Goal: Task Accomplishment & Management: Manage account settings

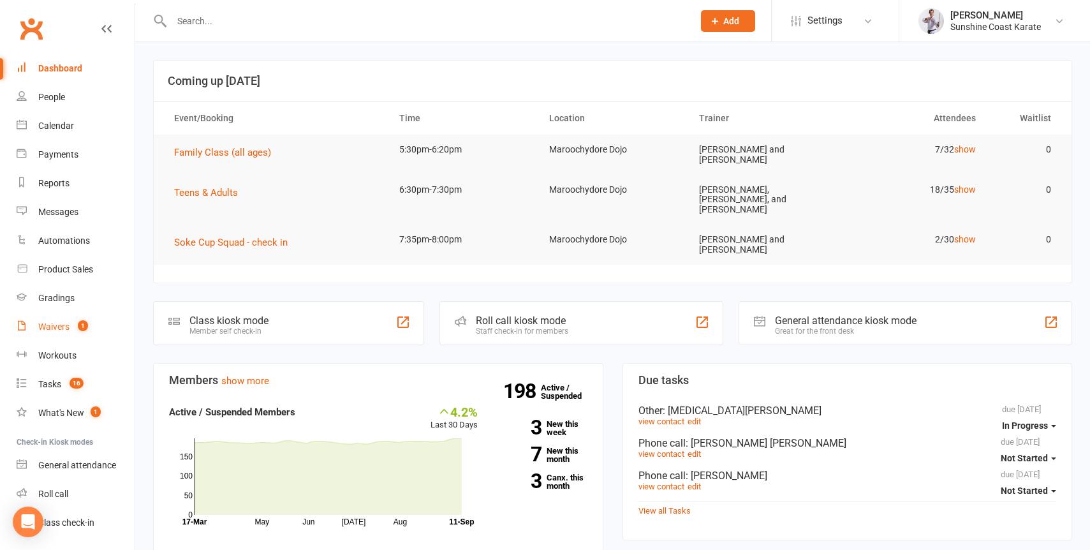
click at [50, 327] on div "Waivers" at bounding box center [53, 327] width 31 height 10
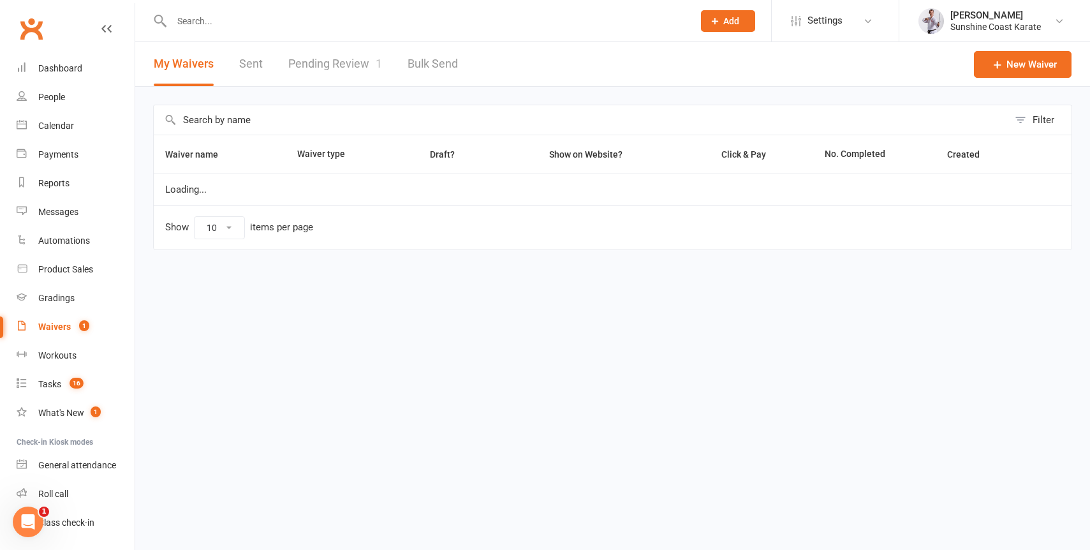
select select "100"
click at [322, 63] on link "Pending Review 1" at bounding box center [335, 64] width 94 height 44
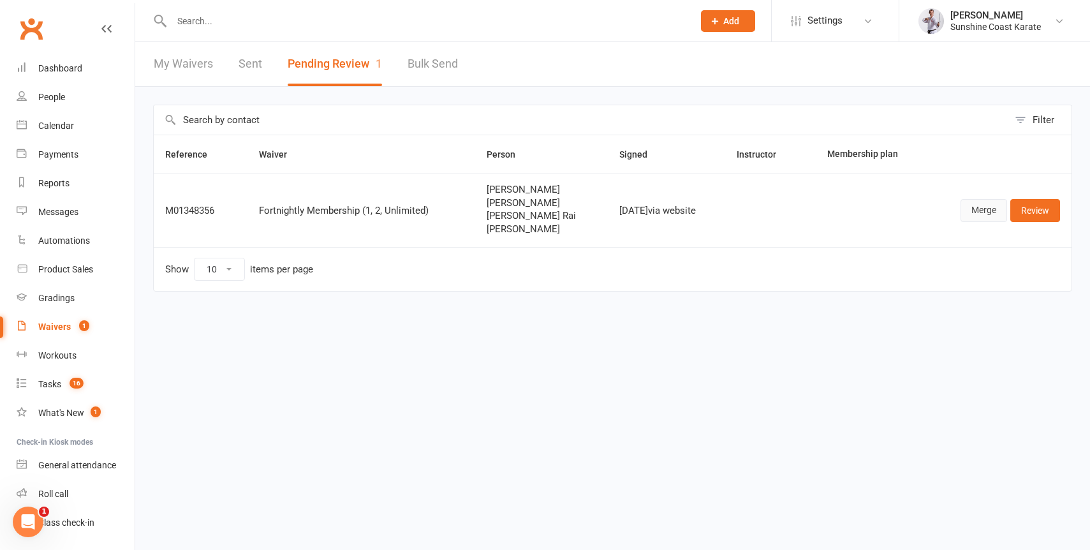
click at [974, 212] on link "Merge" at bounding box center [984, 210] width 47 height 23
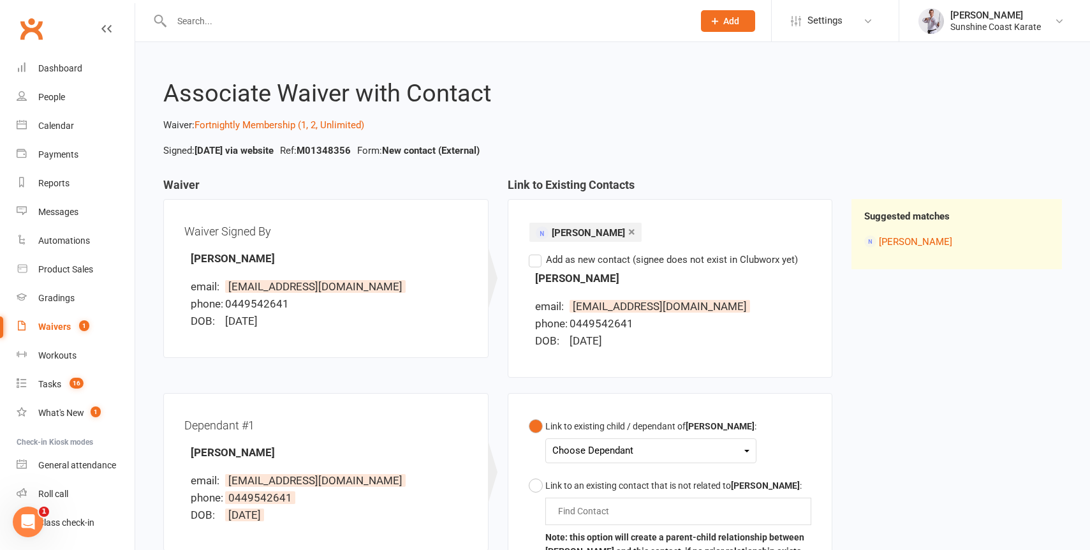
click at [629, 440] on div "Choose Dependant [PERSON_NAME]" at bounding box center [651, 450] width 211 height 25
click at [619, 445] on div "Choose Dependant" at bounding box center [651, 450] width 197 height 17
click at [617, 480] on link "[PERSON_NAME]" at bounding box center [616, 480] width 126 height 27
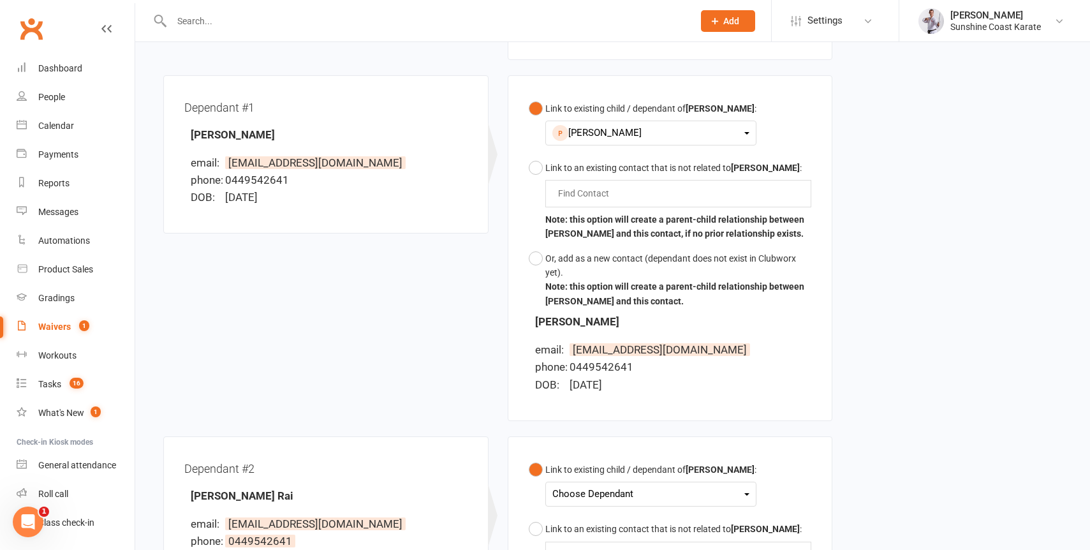
scroll to position [320, 0]
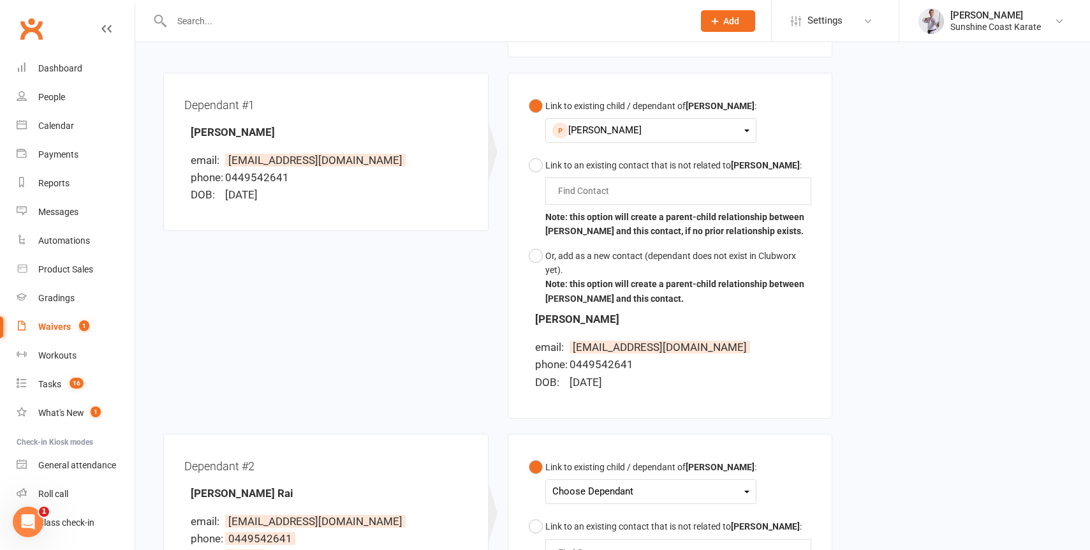
click at [618, 486] on div "Choose Dependant" at bounding box center [651, 491] width 197 height 17
click at [620, 516] on link "[PERSON_NAME]" at bounding box center [616, 521] width 126 height 27
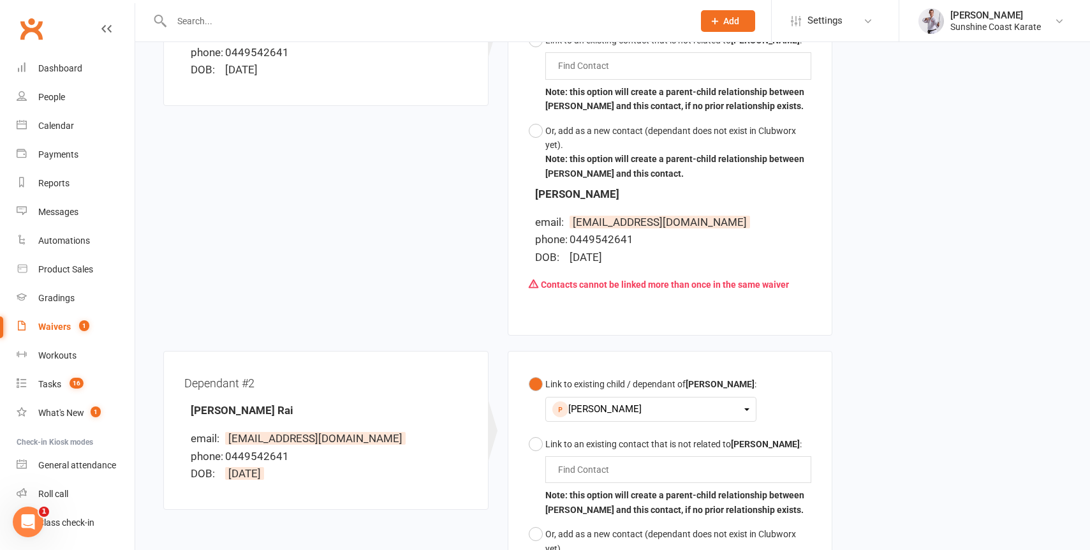
scroll to position [450, 0]
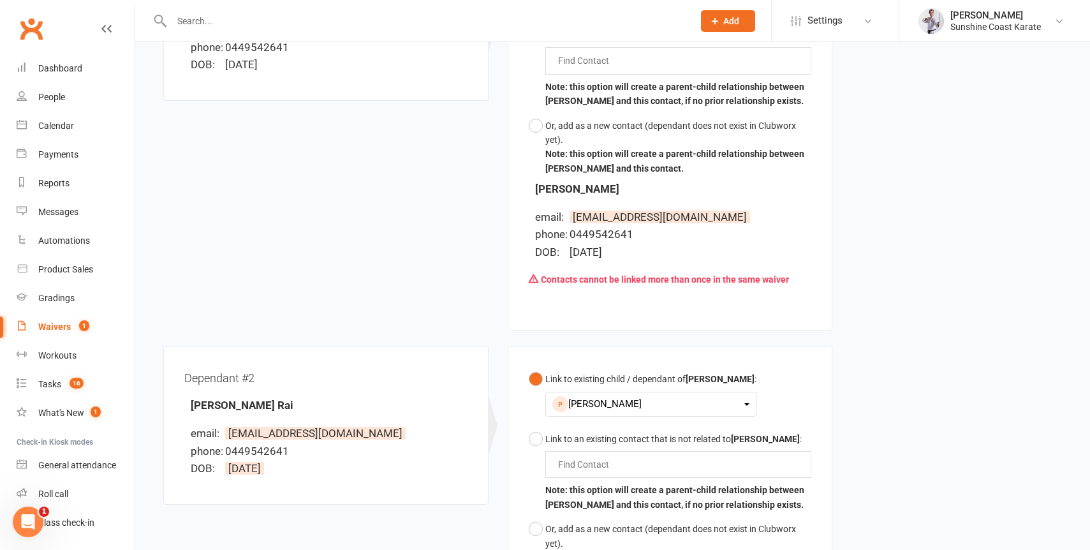
click at [616, 403] on div "[PERSON_NAME]" at bounding box center [651, 404] width 197 height 17
click at [824, 392] on div "Link to existing child / dependant of [PERSON_NAME] : [PERSON_NAME] [PERSON_NAM…" at bounding box center [670, 540] width 325 height 389
click at [535, 437] on button "Link to an existing contact that is not related to [PERSON_NAME] : Find Contact…" at bounding box center [670, 472] width 283 height 91
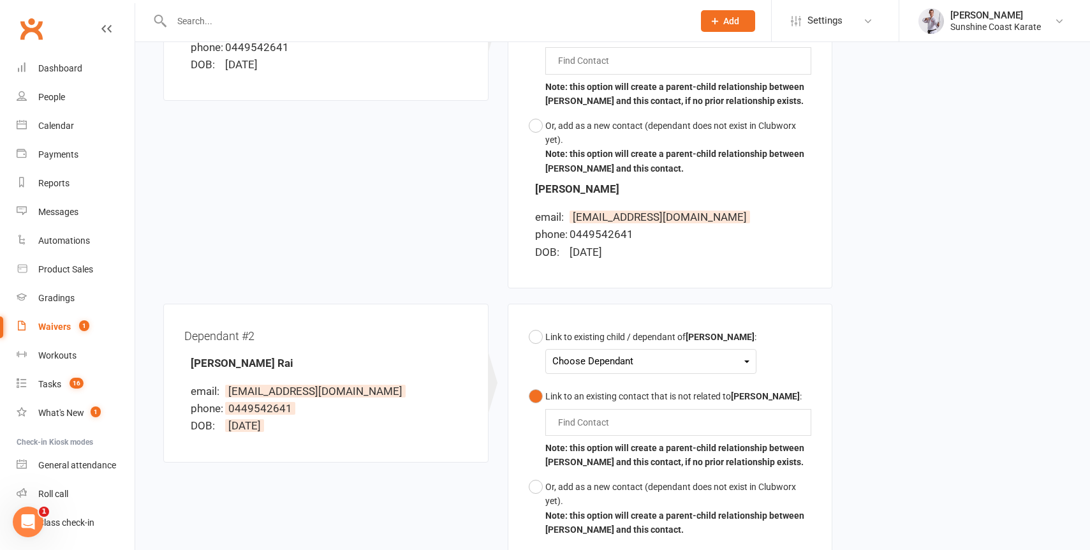
click at [586, 417] on input "text" at bounding box center [586, 422] width 59 height 15
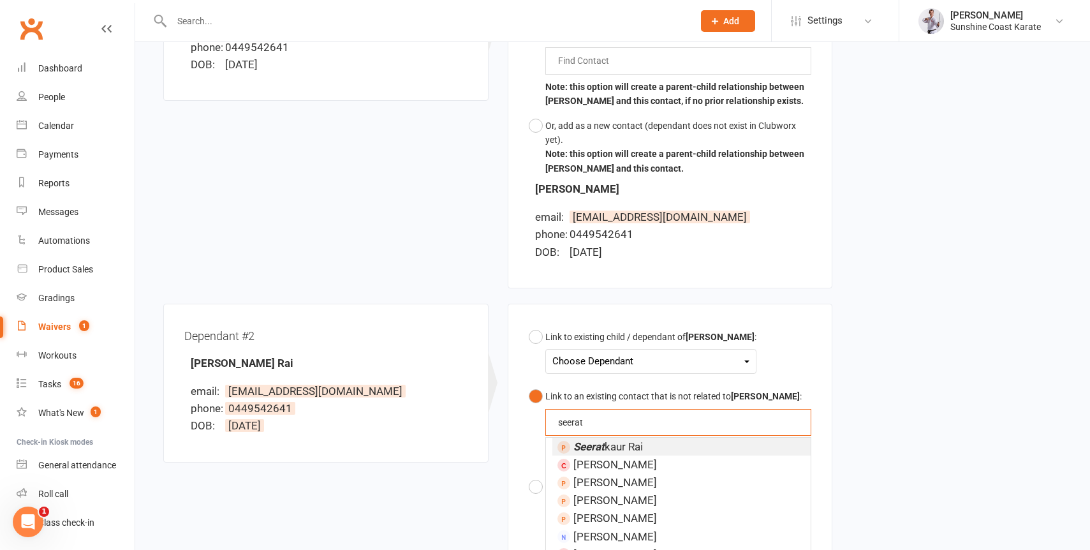
type input "seerat"
click at [615, 447] on span "[PERSON_NAME] Rai" at bounding box center [609, 446] width 70 height 13
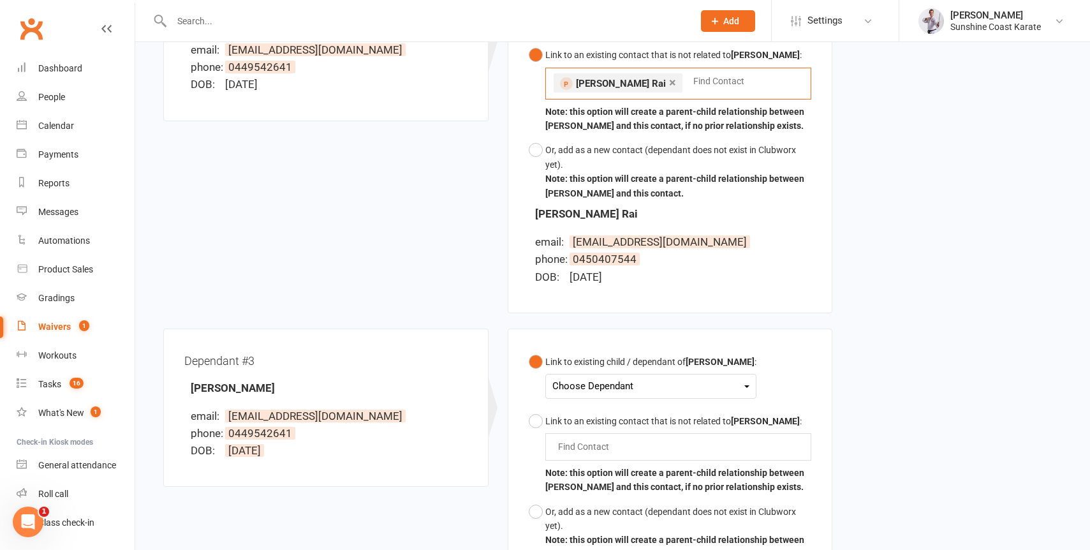
scroll to position [792, 0]
click at [598, 383] on div "Choose Dependant" at bounding box center [651, 385] width 197 height 17
click at [637, 451] on div "Find Contact" at bounding box center [679, 446] width 267 height 27
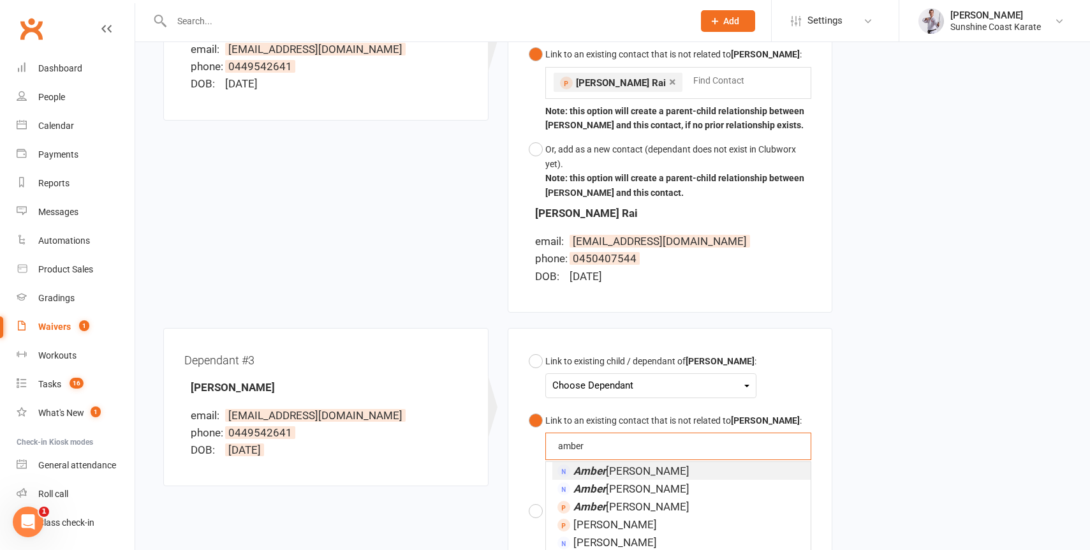
click at [529, 408] on button "Link to an existing contact that is not related to [PERSON_NAME] : [PERSON_NAME…" at bounding box center [670, 453] width 283 height 91
type input "[PERSON_NAME]"
click at [609, 470] on em "[PERSON_NAME]" at bounding box center [616, 470] width 84 height 13
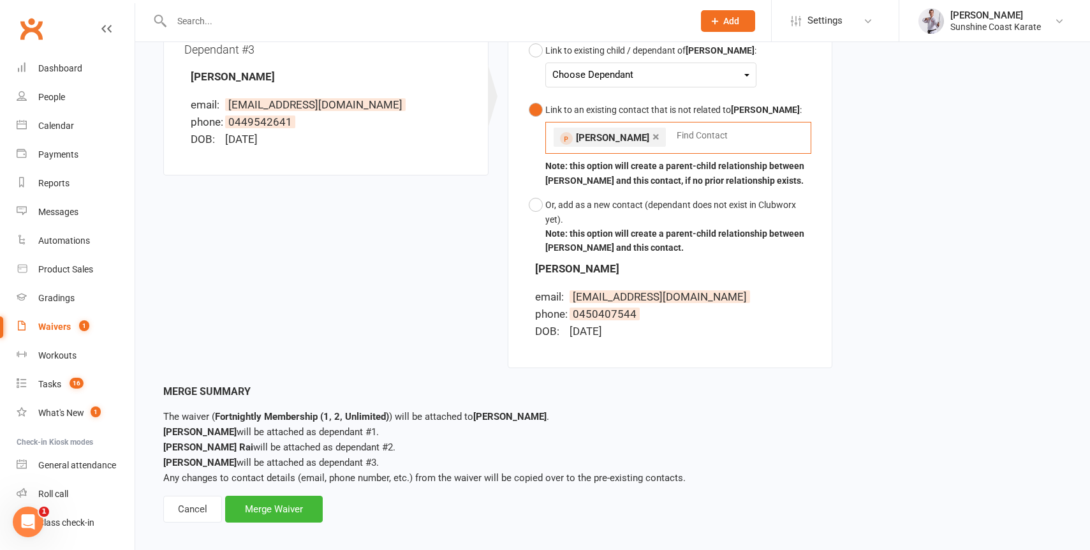
scroll to position [1115, 0]
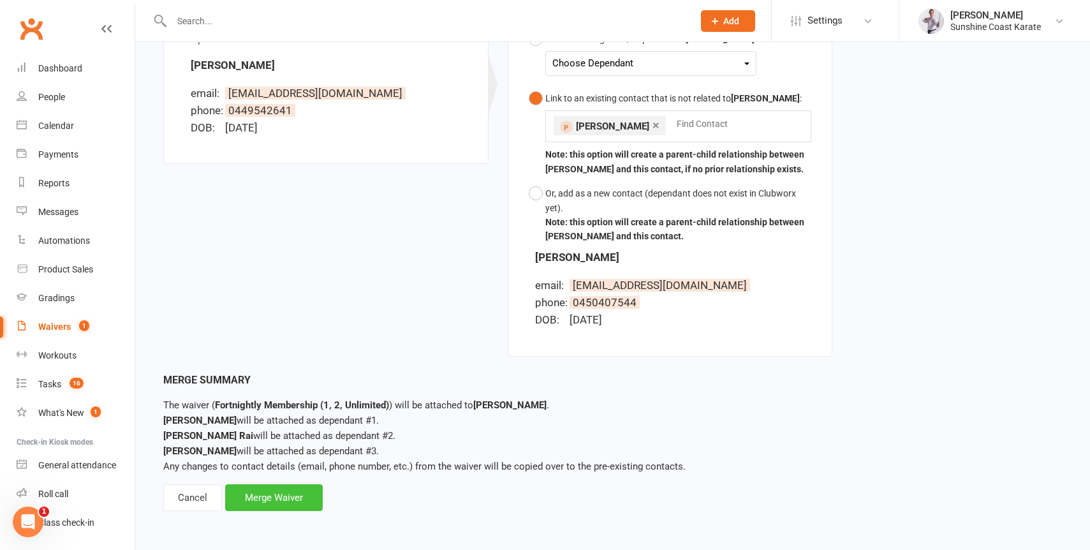
click at [279, 495] on div "Merge Waiver" at bounding box center [274, 497] width 98 height 27
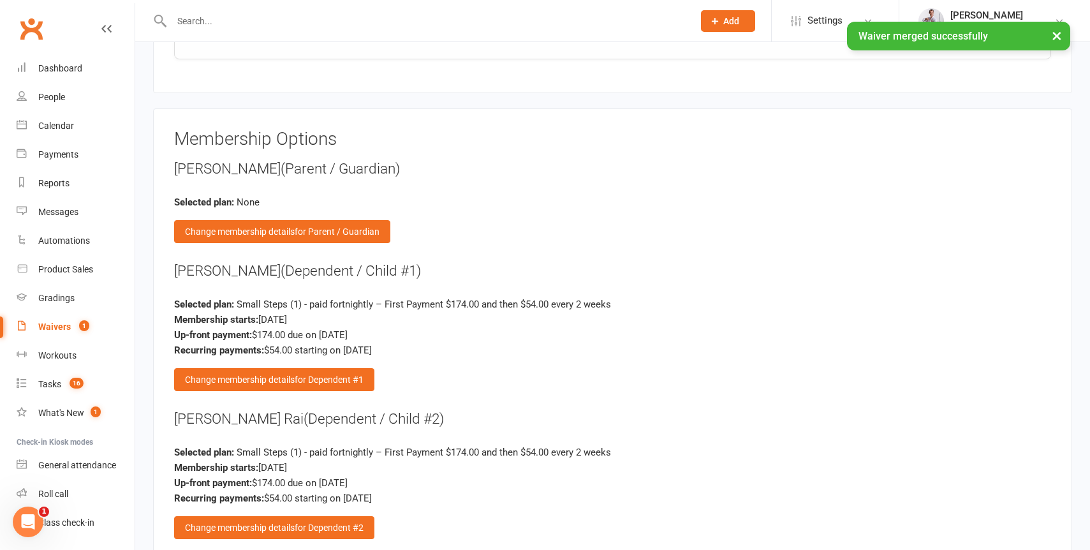
scroll to position [2395, 0]
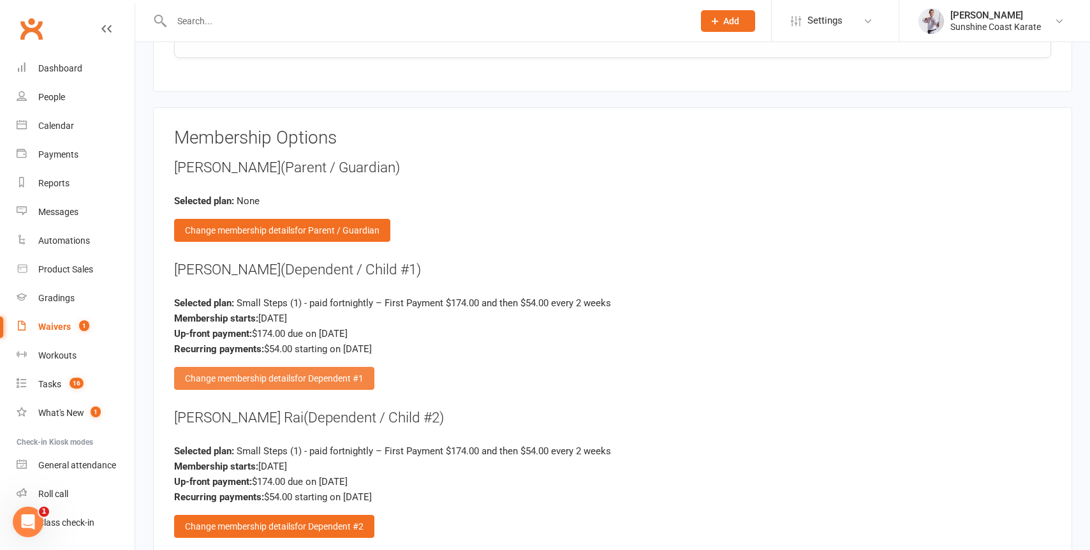
click at [242, 381] on div "Change membership details for Dependent #1" at bounding box center [274, 378] width 200 height 23
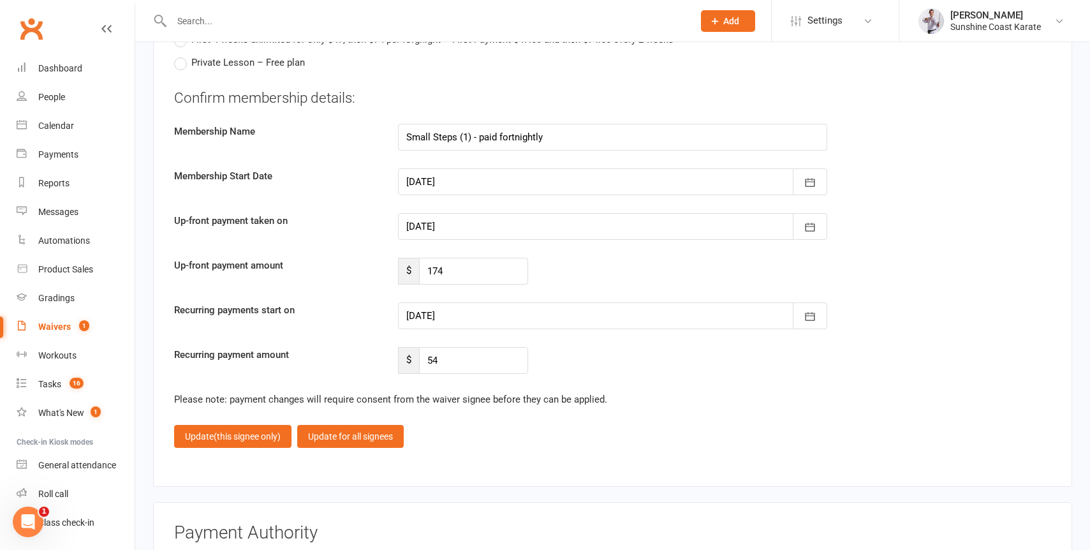
scroll to position [3262, 0]
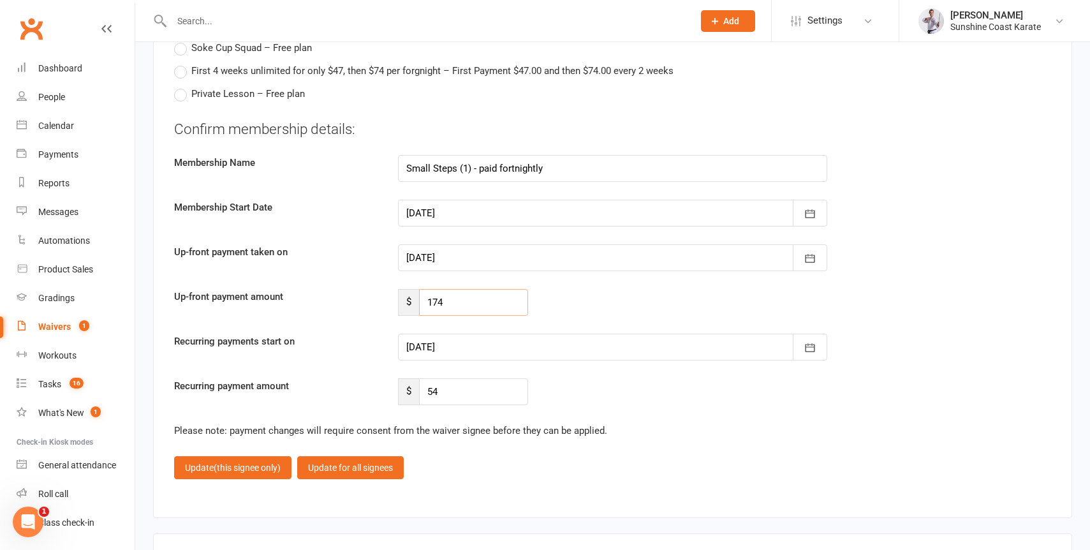
click at [446, 302] on input "174" at bounding box center [473, 302] width 109 height 27
paste input "45.9"
type input "45.9"
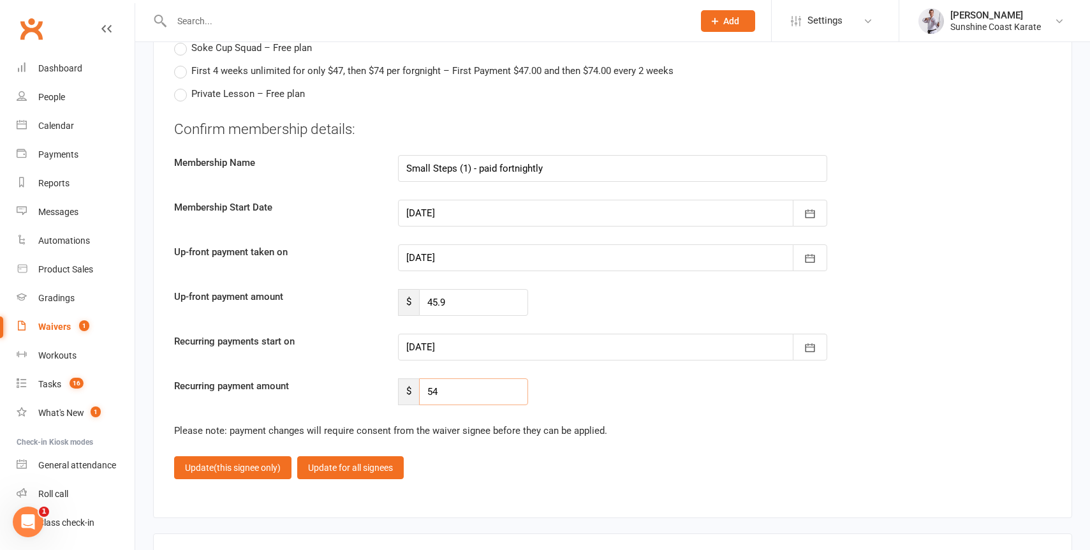
click at [440, 396] on input "54" at bounding box center [473, 391] width 109 height 27
paste input "45.9"
type input "45.9"
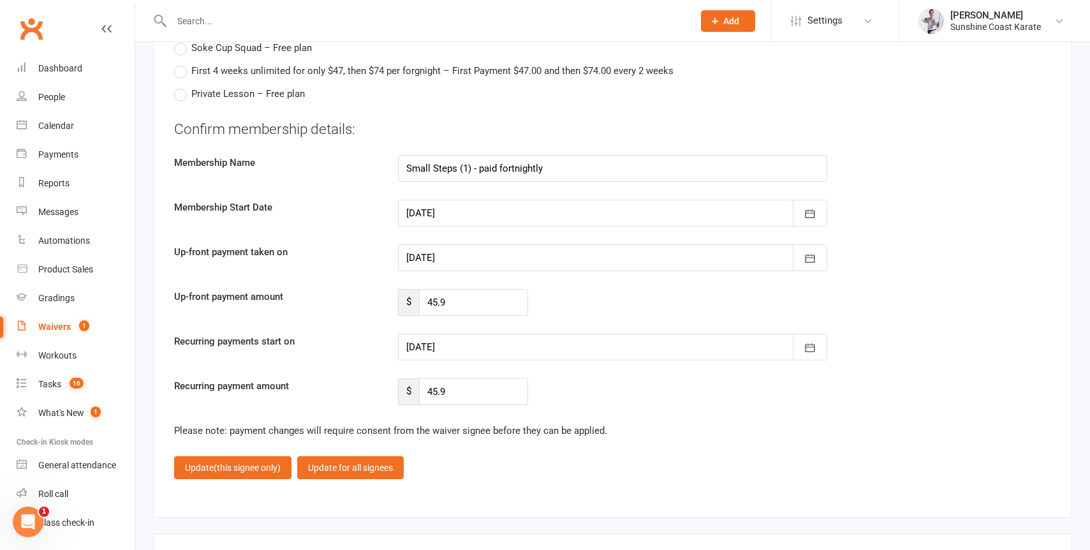
click at [463, 257] on div at bounding box center [612, 257] width 429 height 27
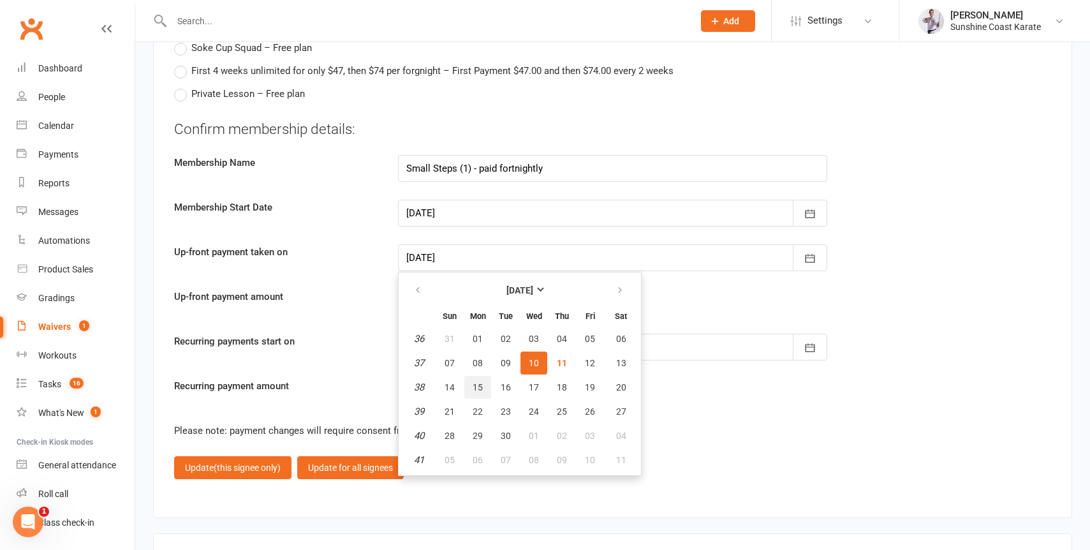
click at [479, 390] on span "15" at bounding box center [478, 387] width 10 height 10
type input "[DATE]"
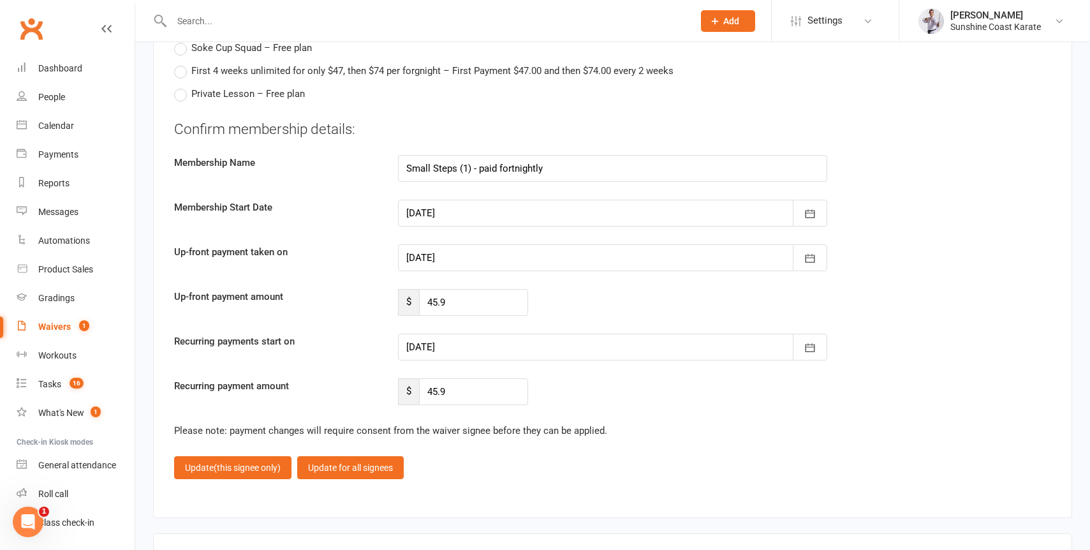
click at [451, 350] on div at bounding box center [612, 347] width 429 height 27
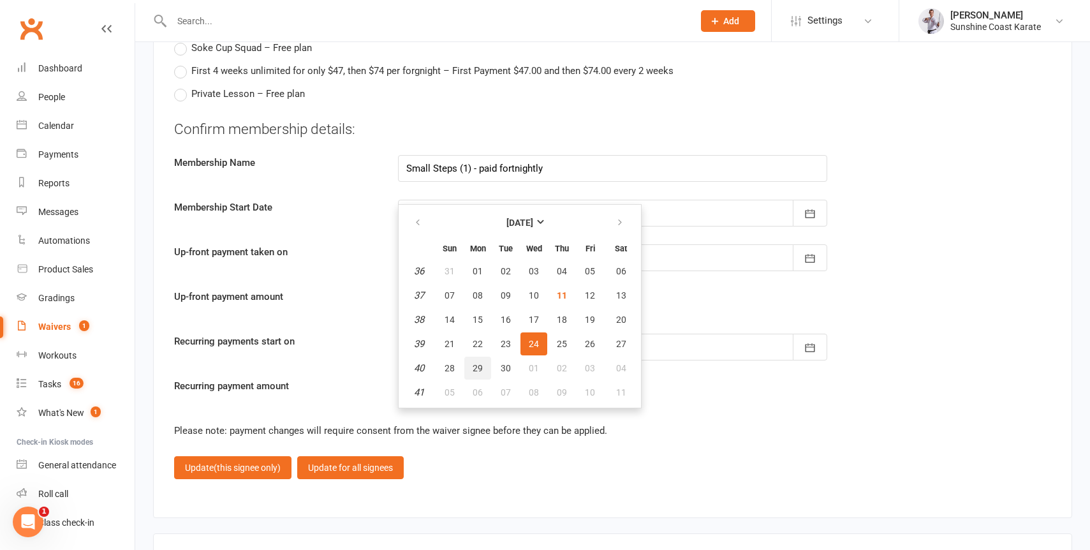
click at [477, 369] on span "29" at bounding box center [478, 368] width 10 height 10
type input "[DATE]"
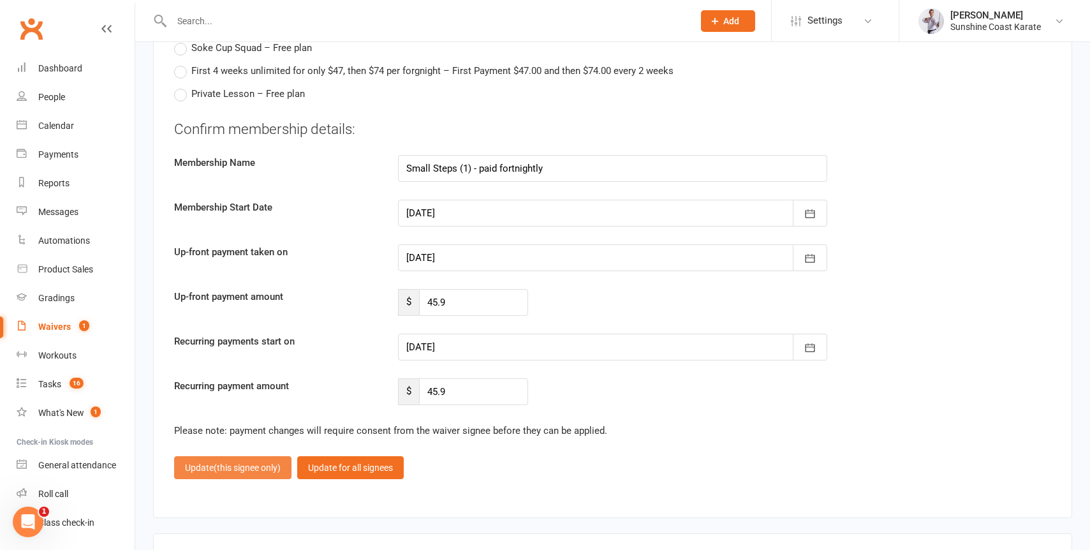
click at [253, 473] on span "(this signee only)" at bounding box center [247, 468] width 67 height 10
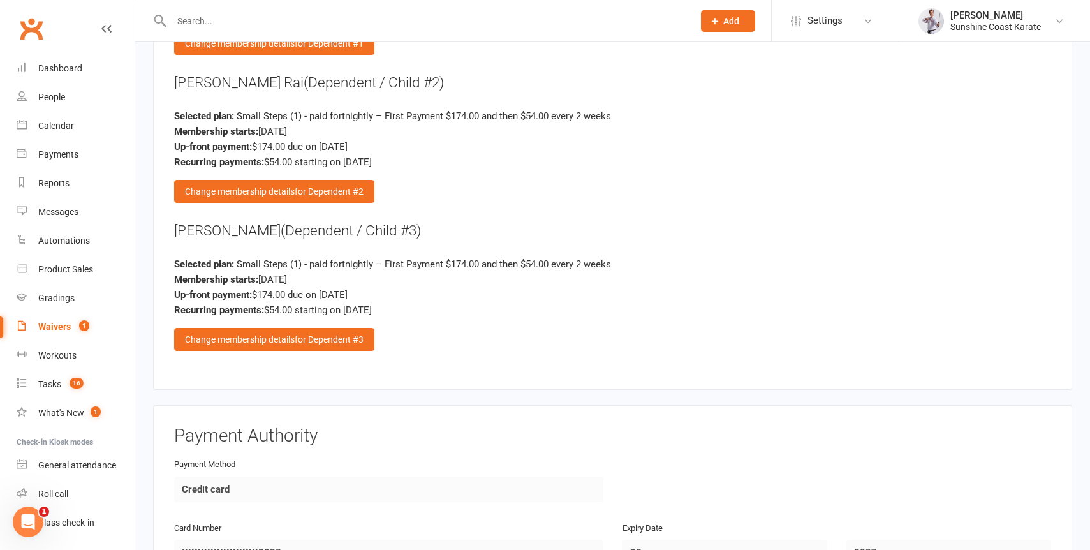
scroll to position [2532, 0]
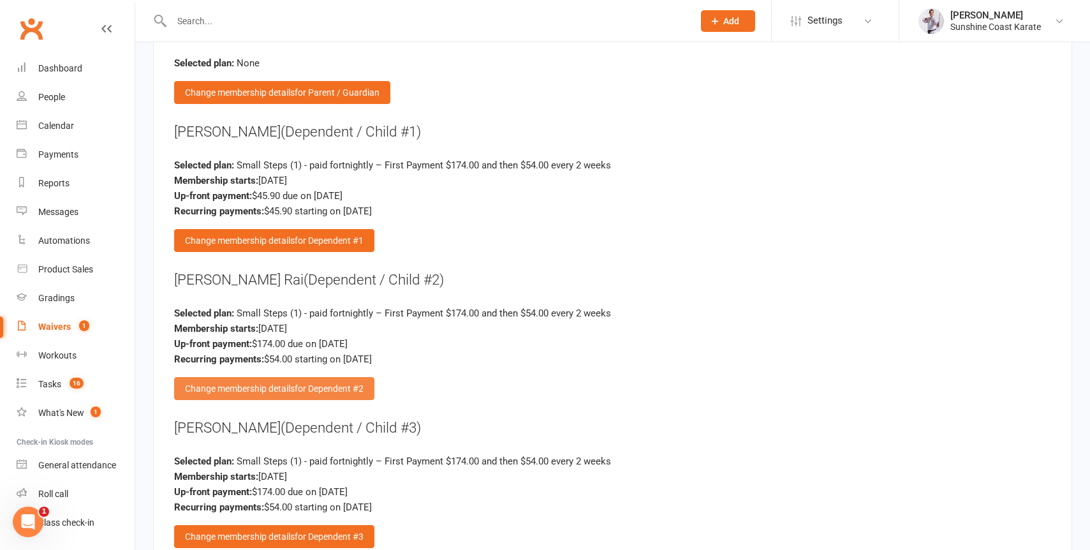
click at [276, 389] on div "Change membership details for Dependent #2" at bounding box center [274, 388] width 200 height 23
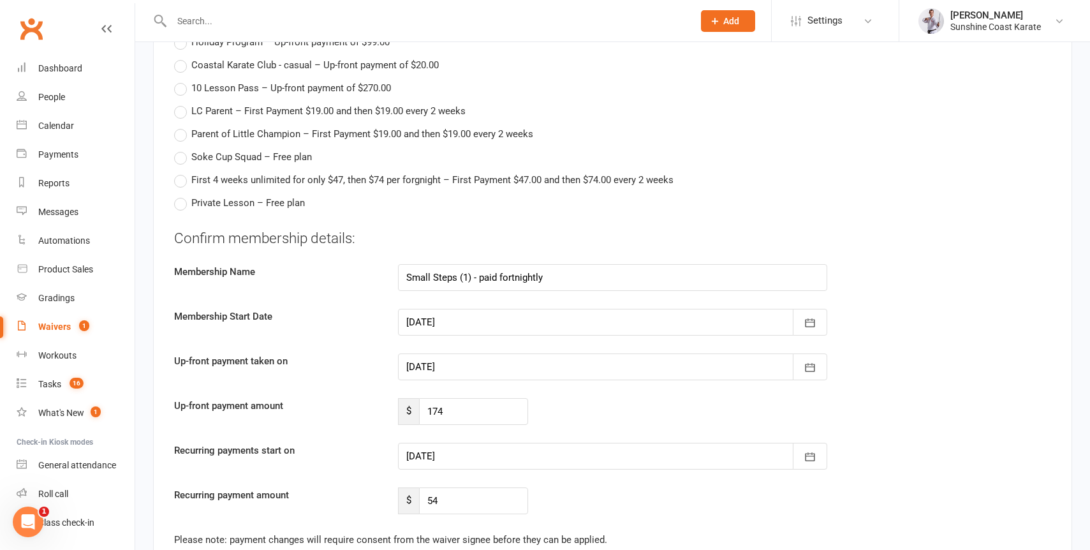
scroll to position [3158, 0]
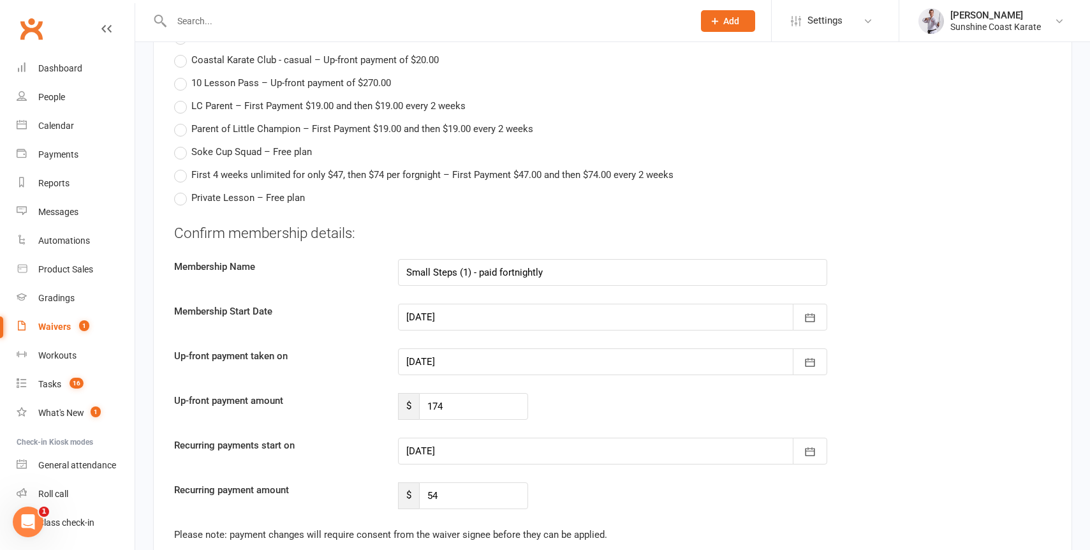
click at [438, 362] on div at bounding box center [612, 361] width 429 height 27
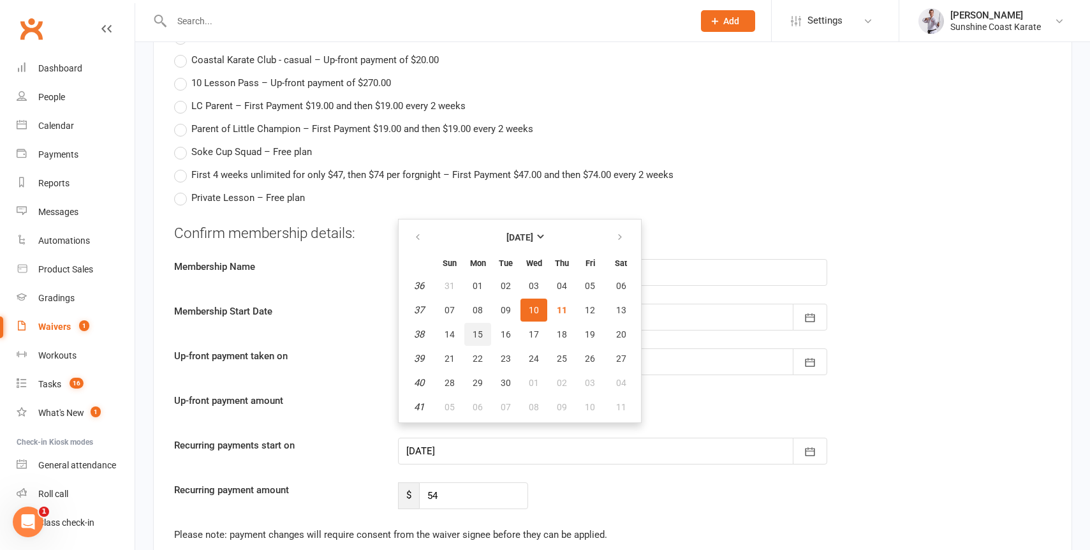
click at [476, 338] on span "15" at bounding box center [478, 334] width 10 height 10
type input "[DATE]"
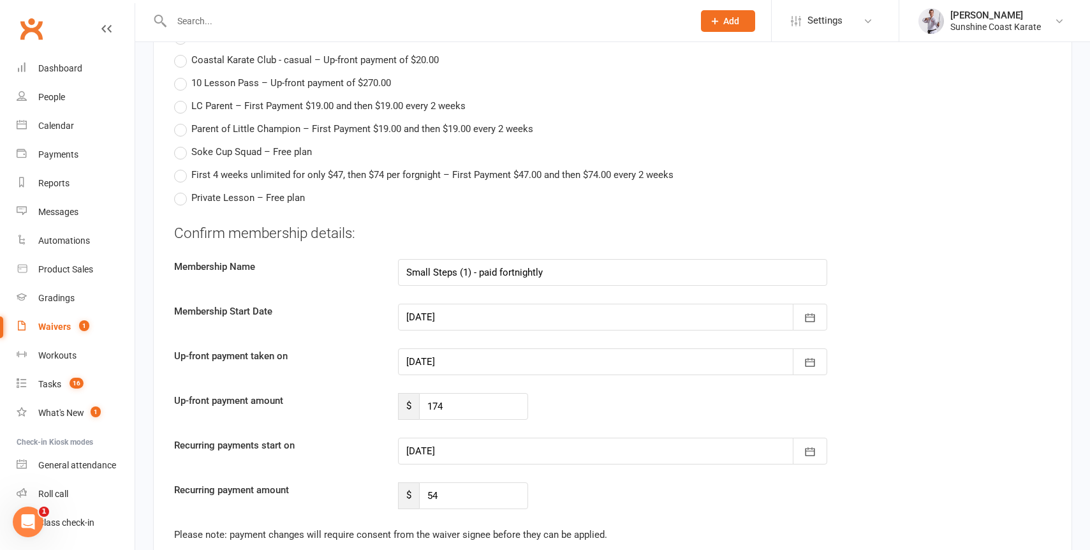
click at [442, 448] on div at bounding box center [612, 451] width 429 height 27
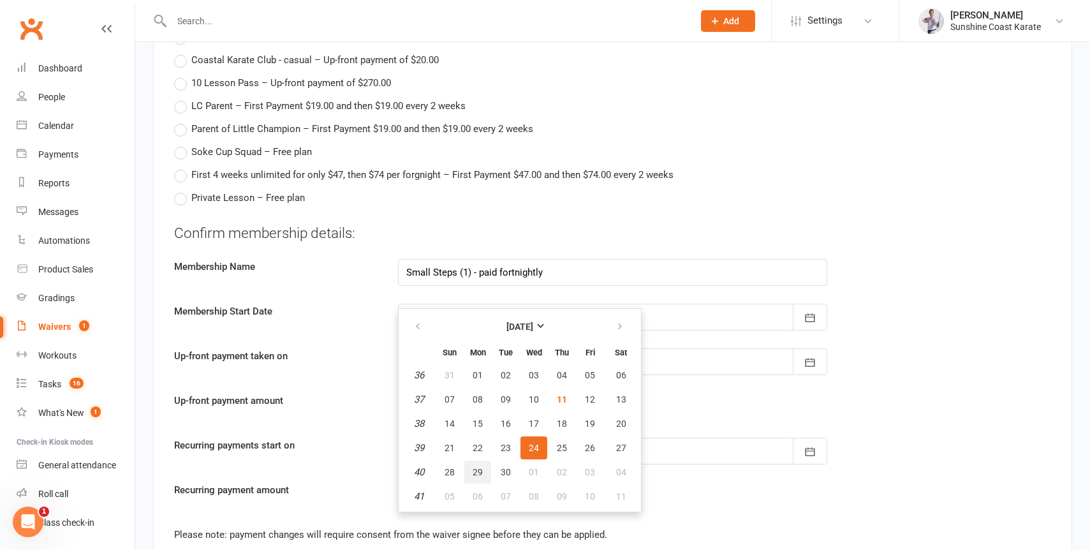
click at [473, 469] on span "29" at bounding box center [478, 472] width 10 height 10
type input "[DATE]"
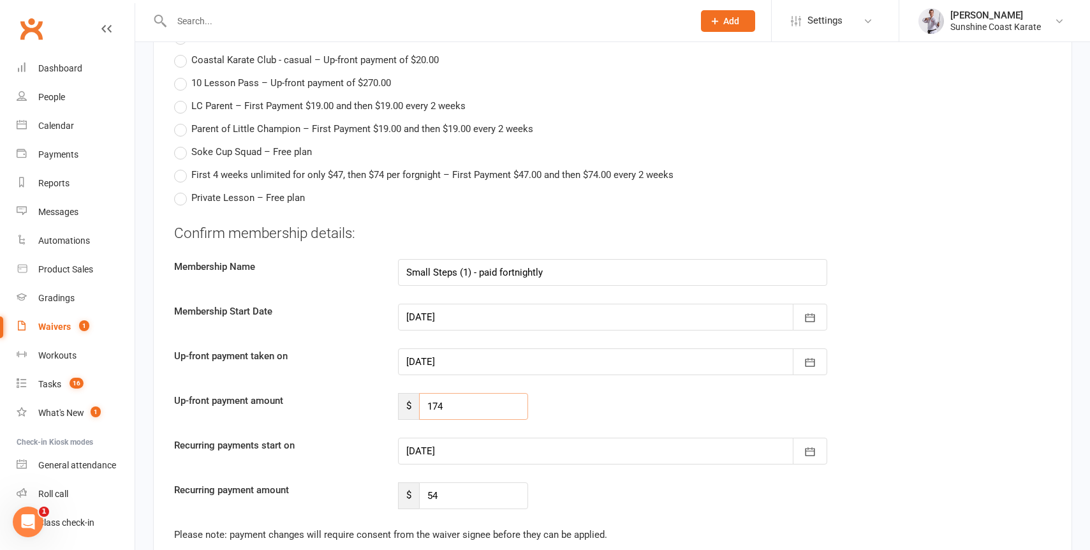
click at [447, 411] on input "174" at bounding box center [473, 406] width 109 height 27
paste input "45.9"
type input "45.9"
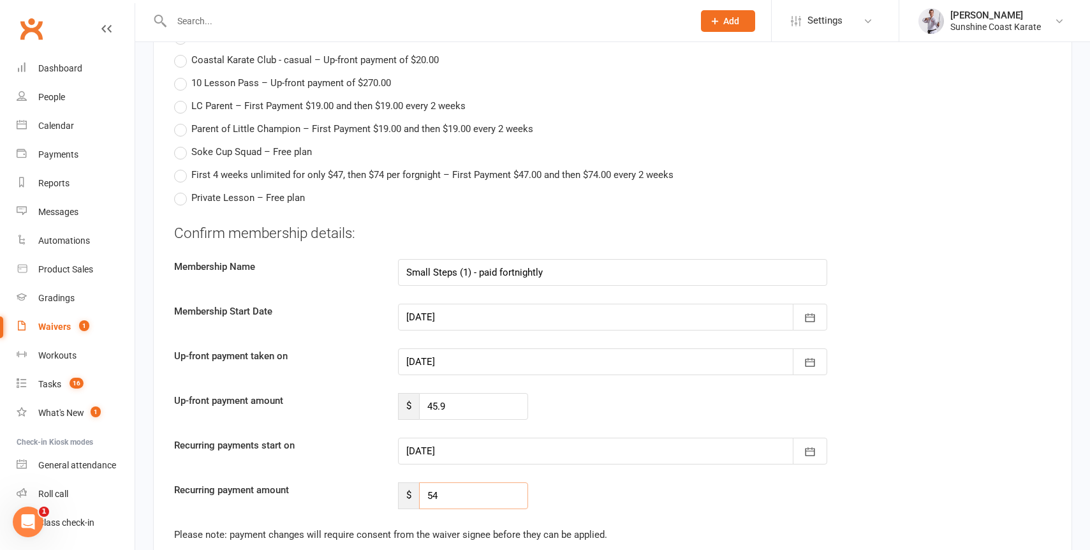
click at [447, 501] on input "54" at bounding box center [473, 495] width 109 height 27
paste input "45.9"
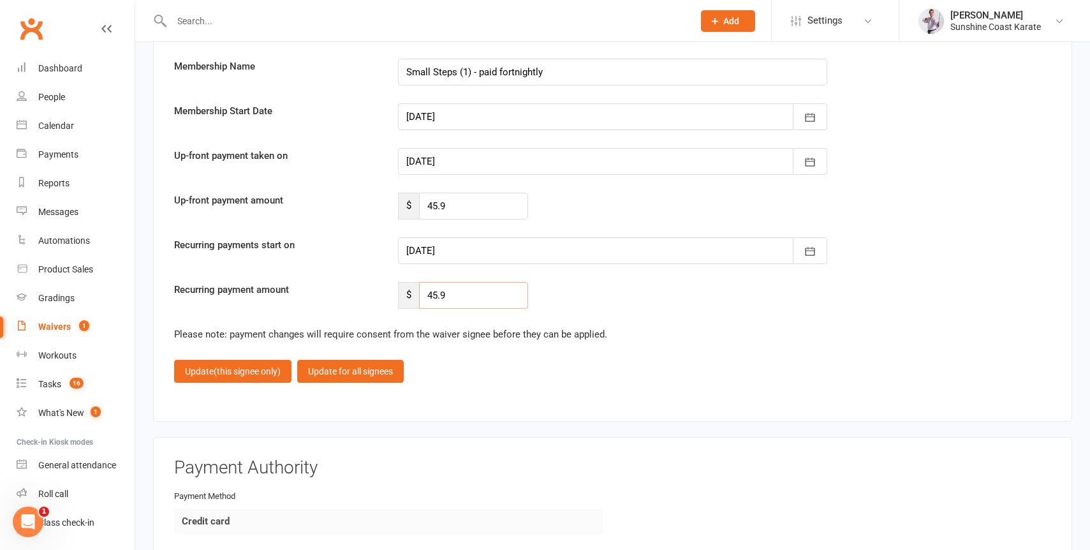
scroll to position [3359, 0]
type input "45.9"
click at [238, 369] on span "(this signee only)" at bounding box center [247, 371] width 67 height 10
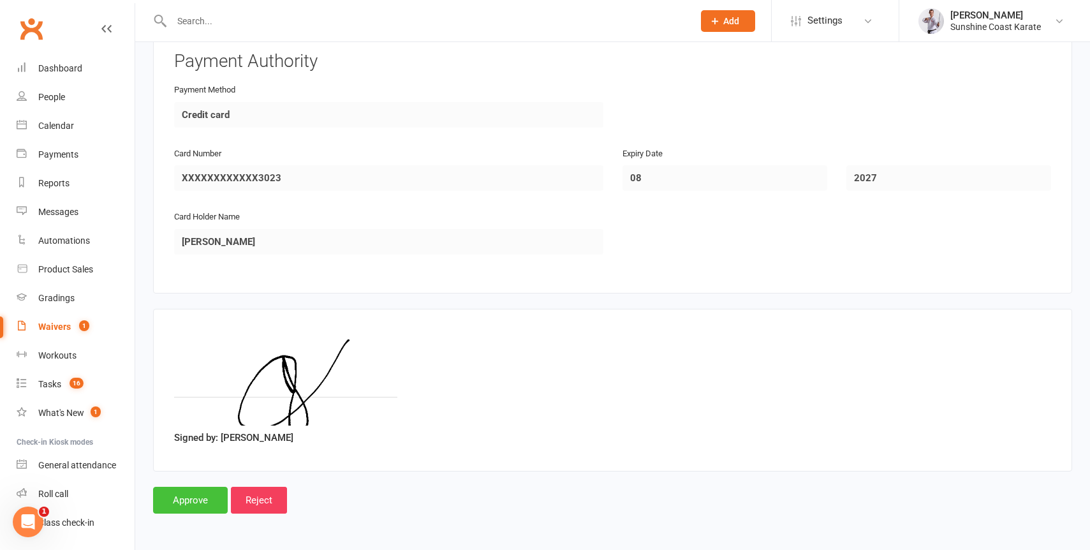
click at [181, 496] on input "Approve" at bounding box center [190, 500] width 75 height 27
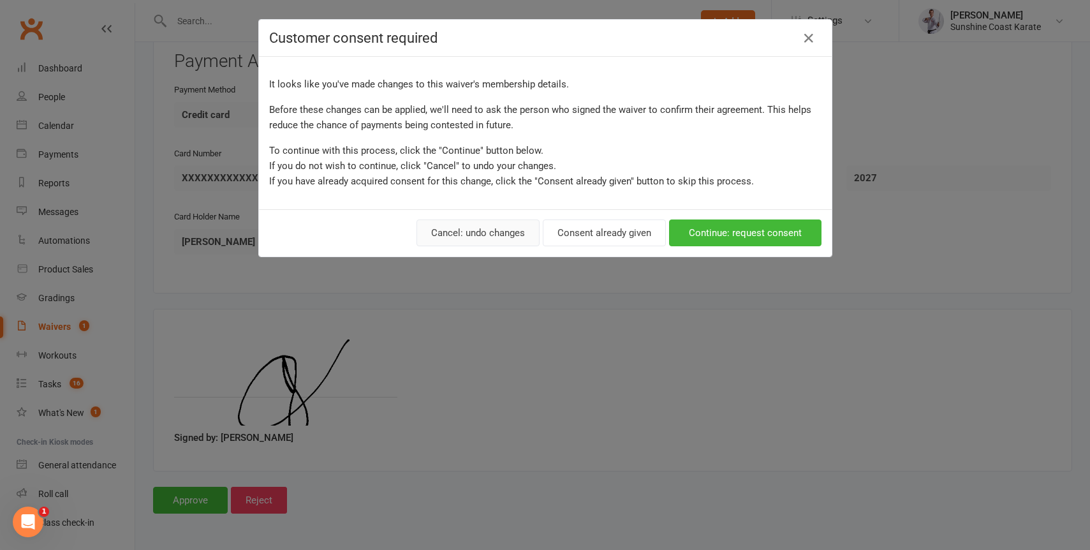
click at [480, 231] on button "Cancel: undo changes" at bounding box center [478, 232] width 123 height 27
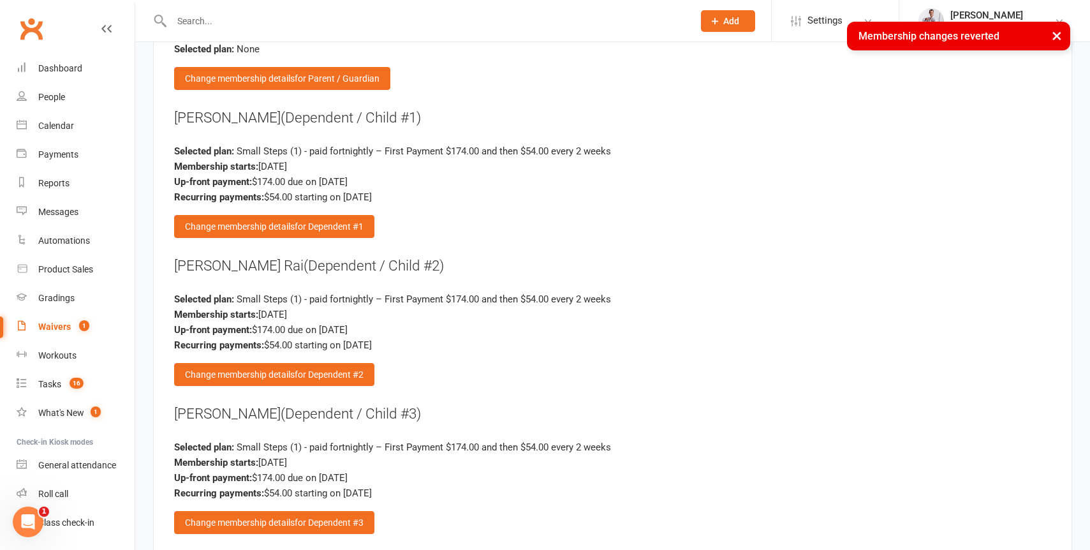
scroll to position [2547, 0]
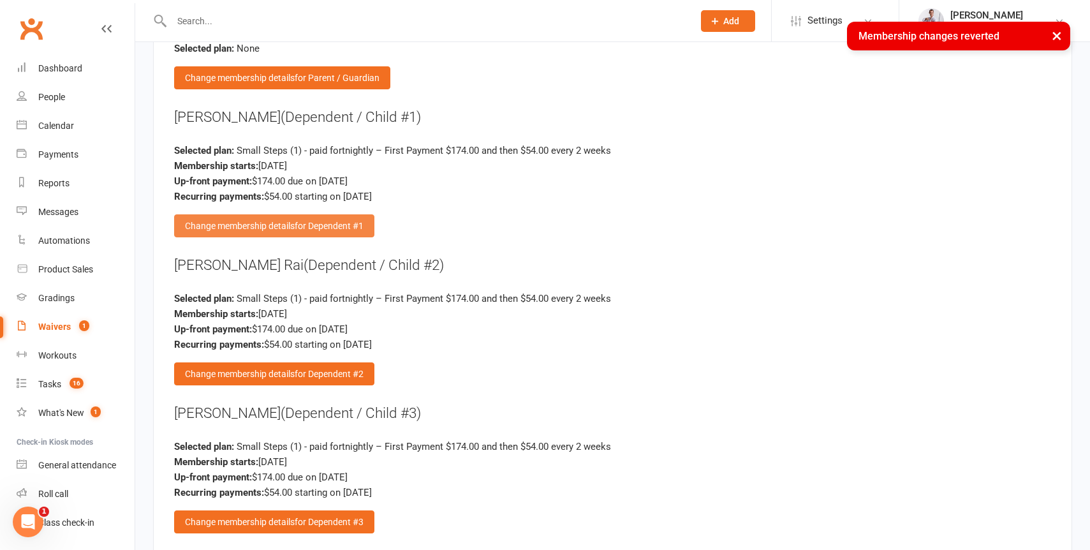
click at [255, 221] on div "Change membership details for Dependent #1" at bounding box center [274, 225] width 200 height 23
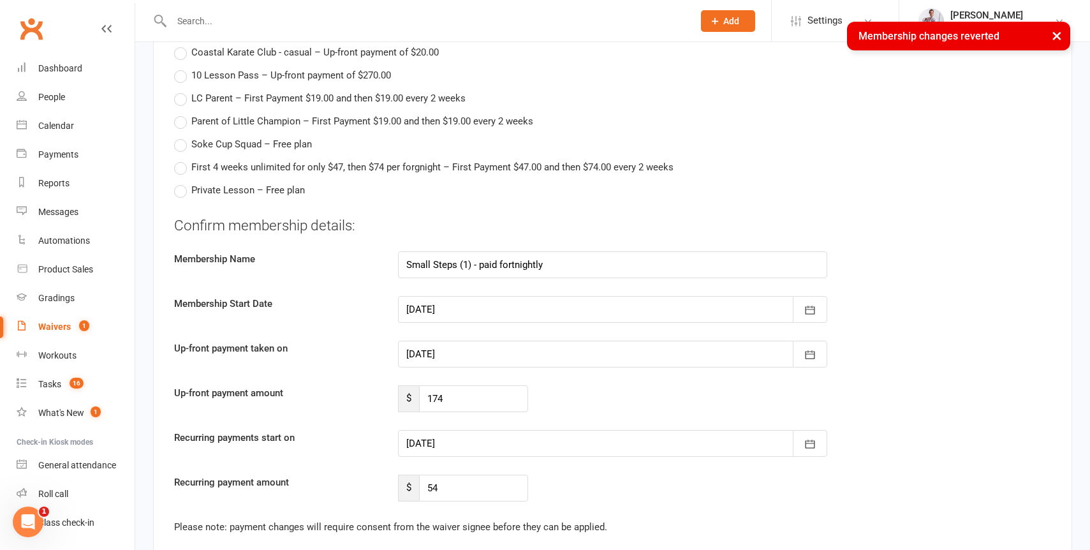
scroll to position [3177, 0]
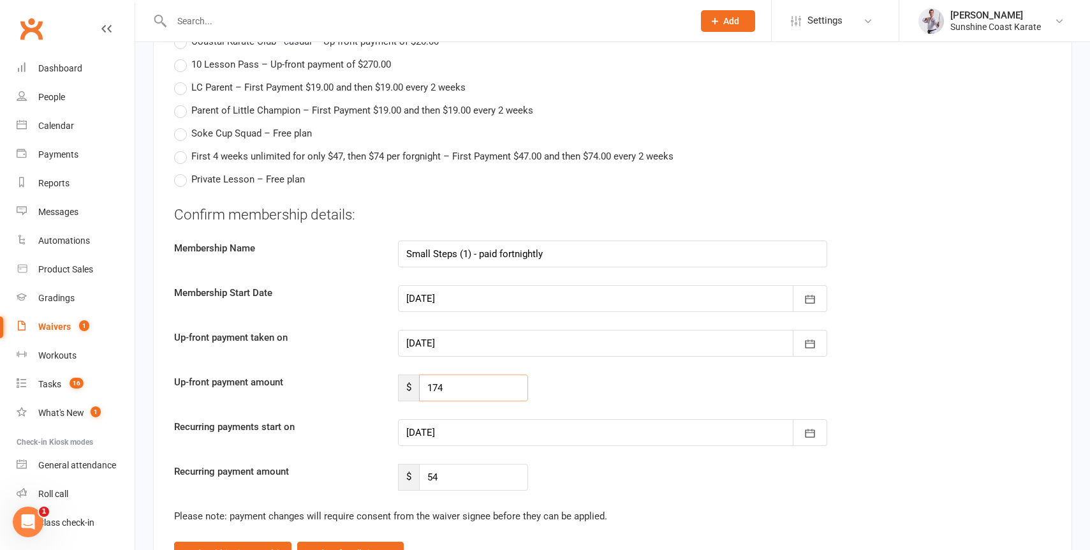
click at [444, 390] on input "174" at bounding box center [473, 388] width 109 height 27
paste input "45.9"
type input "45.9"
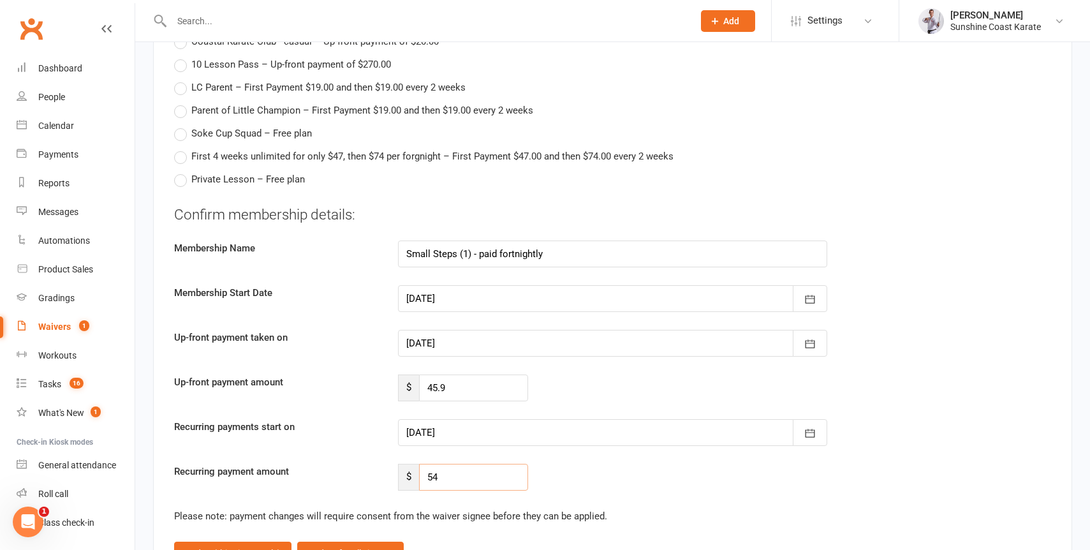
click at [447, 480] on input "54" at bounding box center [473, 477] width 109 height 27
paste input "45.9"
type input "45.9"
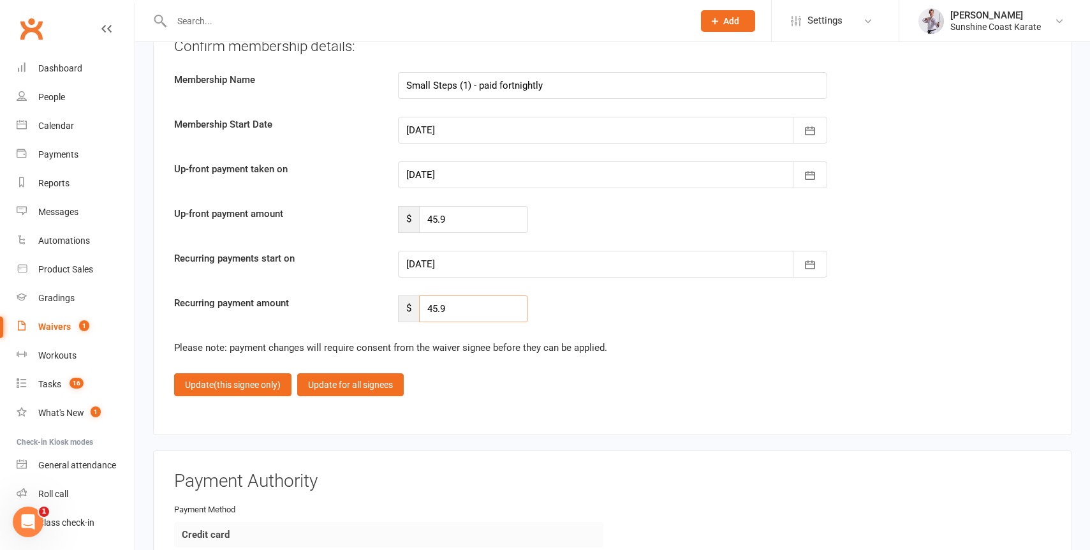
scroll to position [3351, 0]
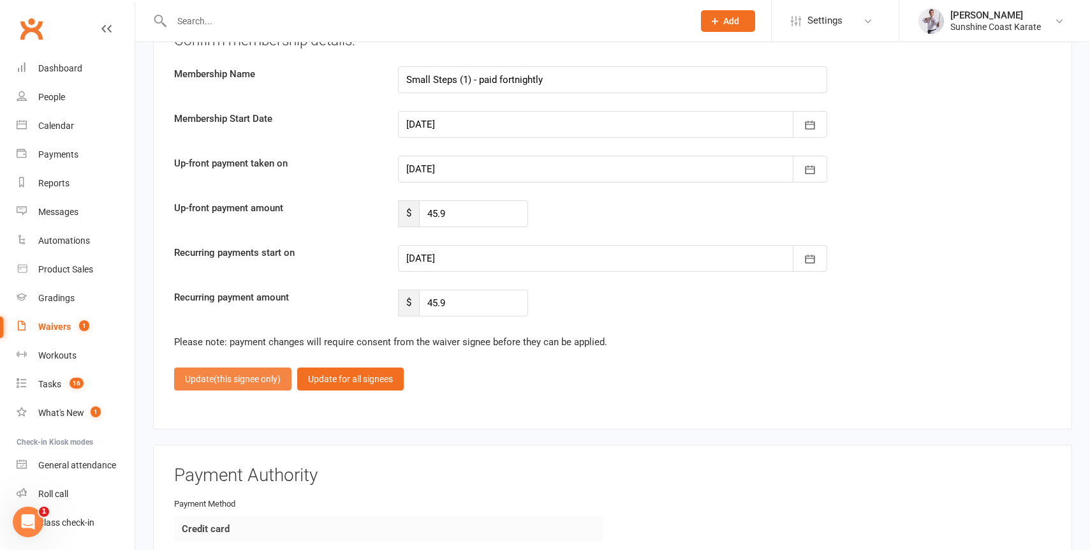
click at [225, 380] on span "(this signee only)" at bounding box center [247, 379] width 67 height 10
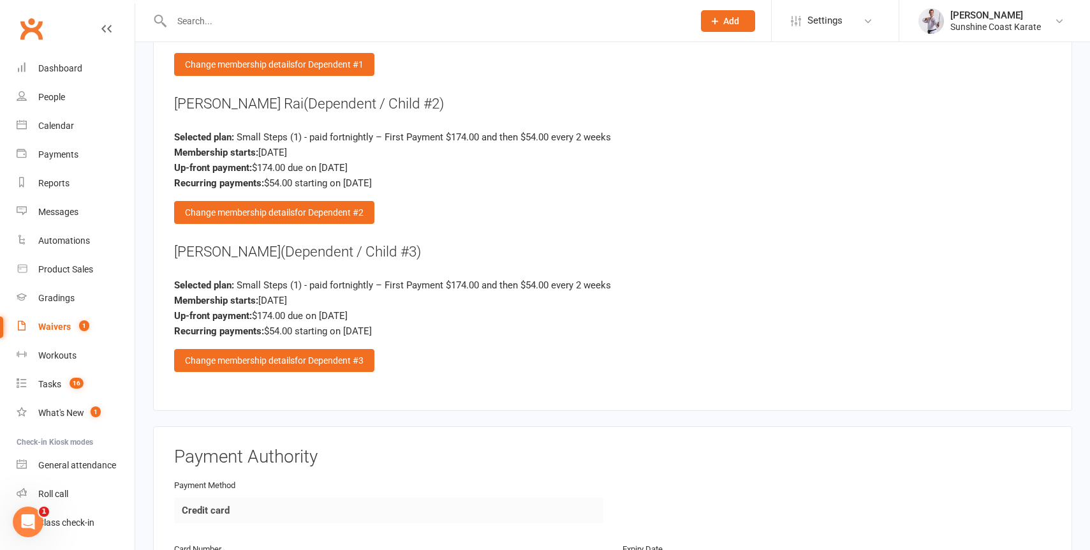
scroll to position [2697, 0]
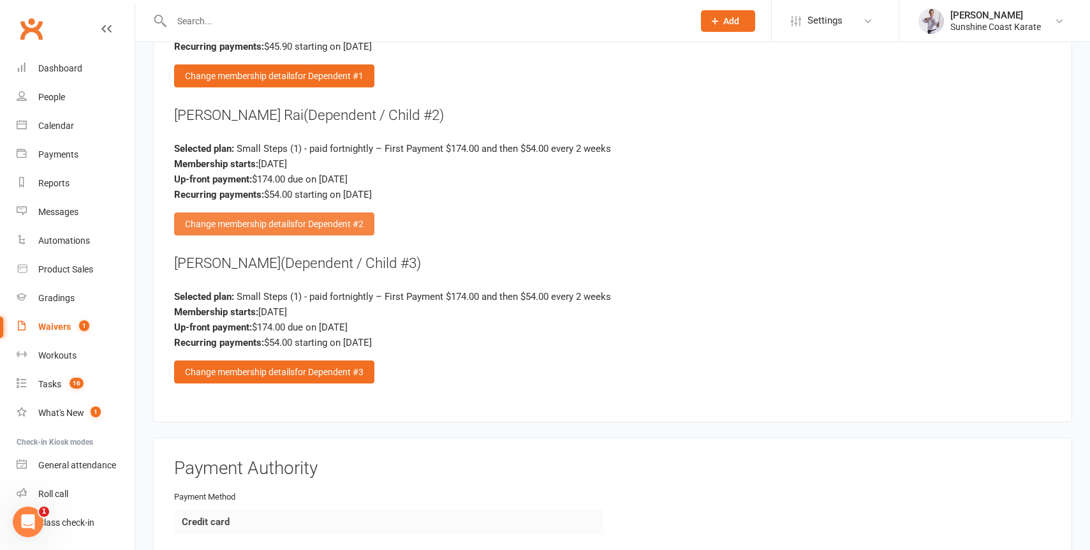
click at [276, 218] on div "Change membership details for Dependent #2" at bounding box center [274, 223] width 200 height 23
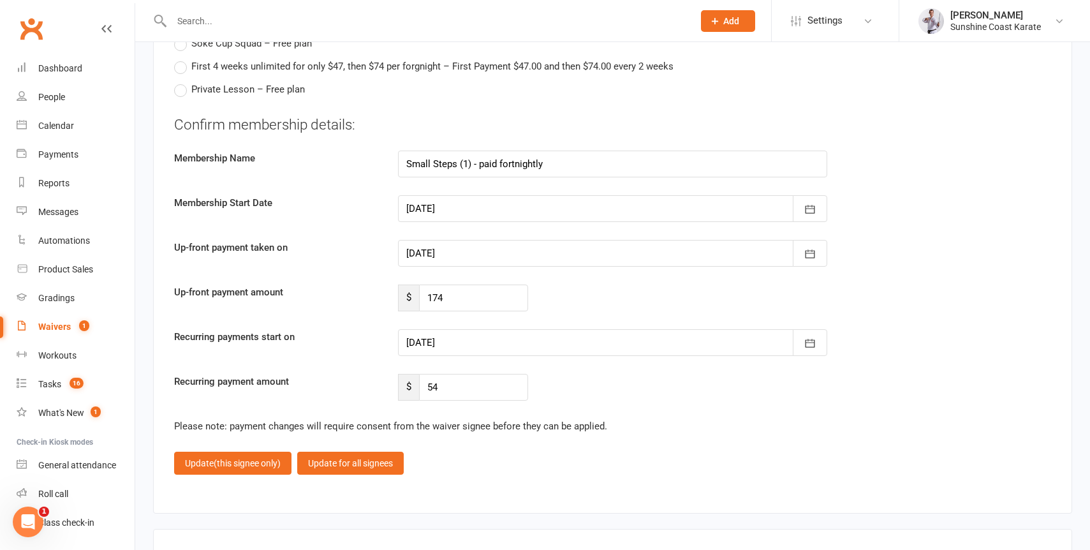
scroll to position [3278, 0]
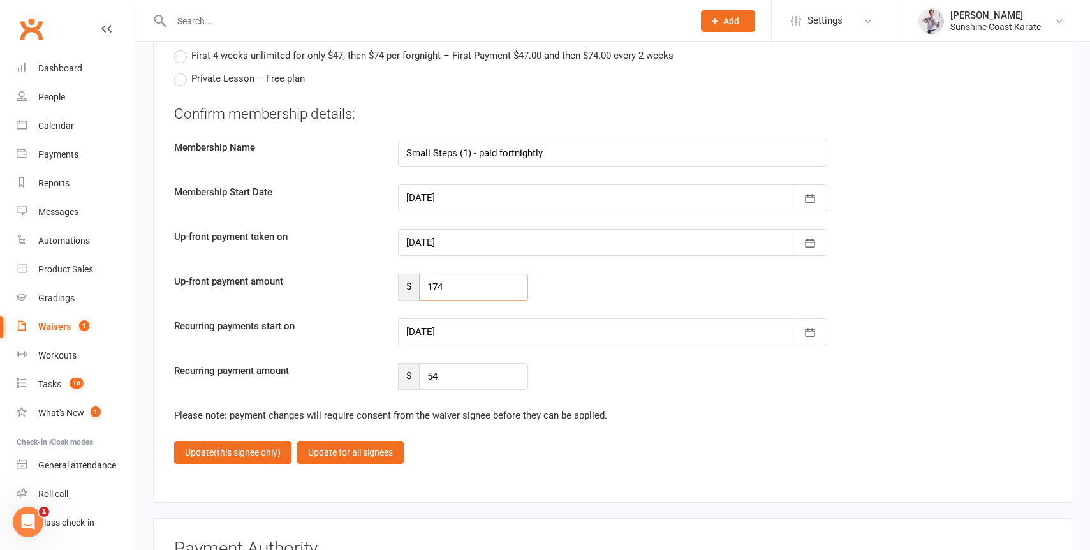
click at [450, 284] on input "174" at bounding box center [473, 287] width 109 height 27
paste input "45.9"
type input "45.9"
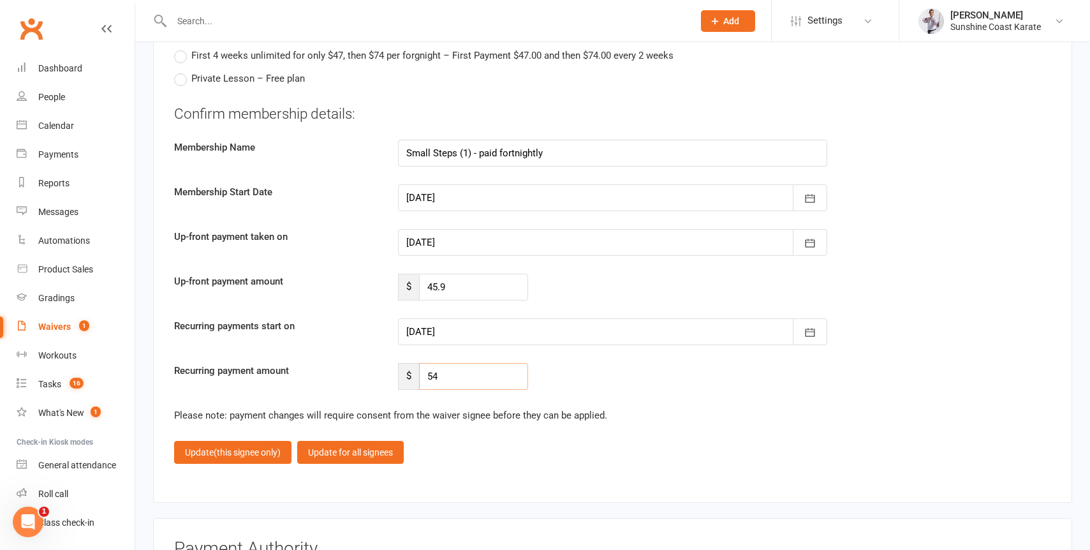
click at [444, 378] on input "54" at bounding box center [473, 376] width 109 height 27
paste input "45.9"
type input "45.9"
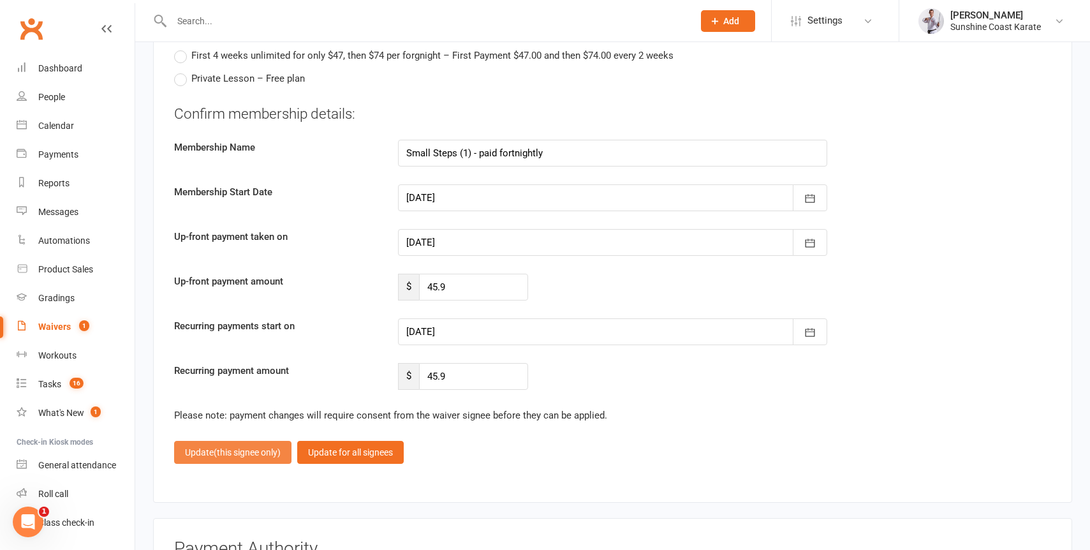
click at [236, 454] on span "(this signee only)" at bounding box center [247, 452] width 67 height 10
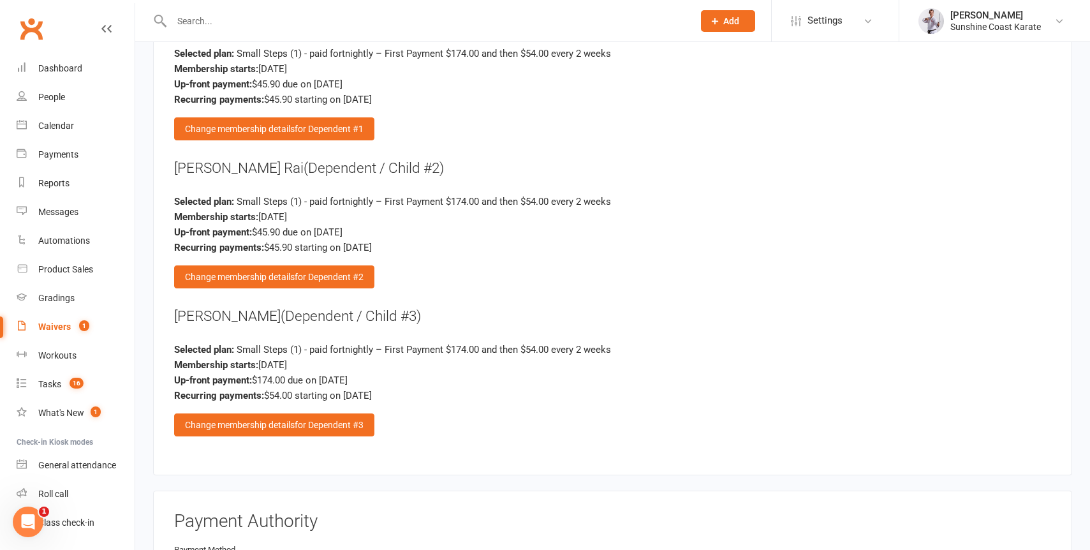
scroll to position [2649, 0]
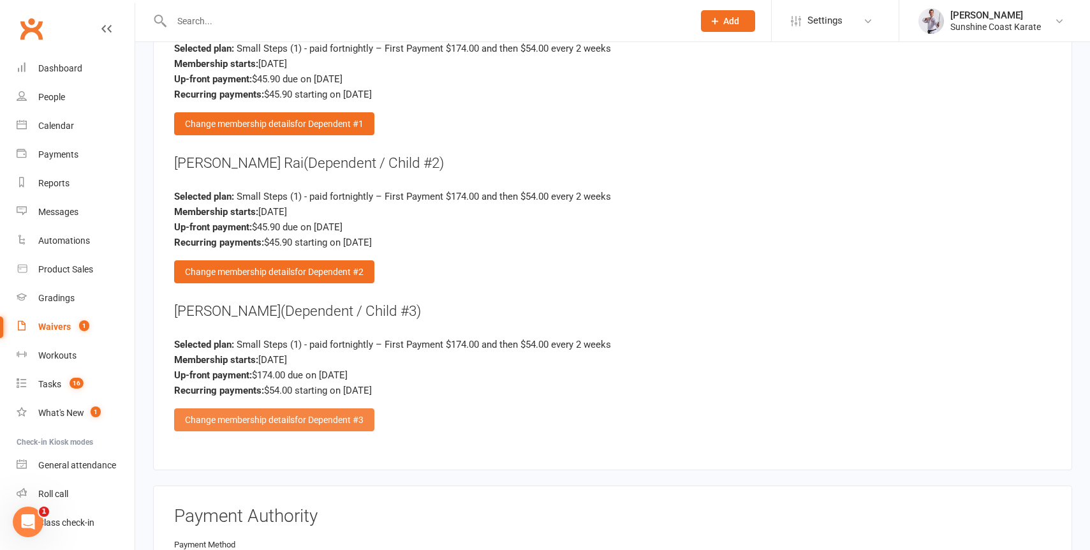
click at [264, 416] on div "Change membership details for Dependent #3" at bounding box center [274, 419] width 200 height 23
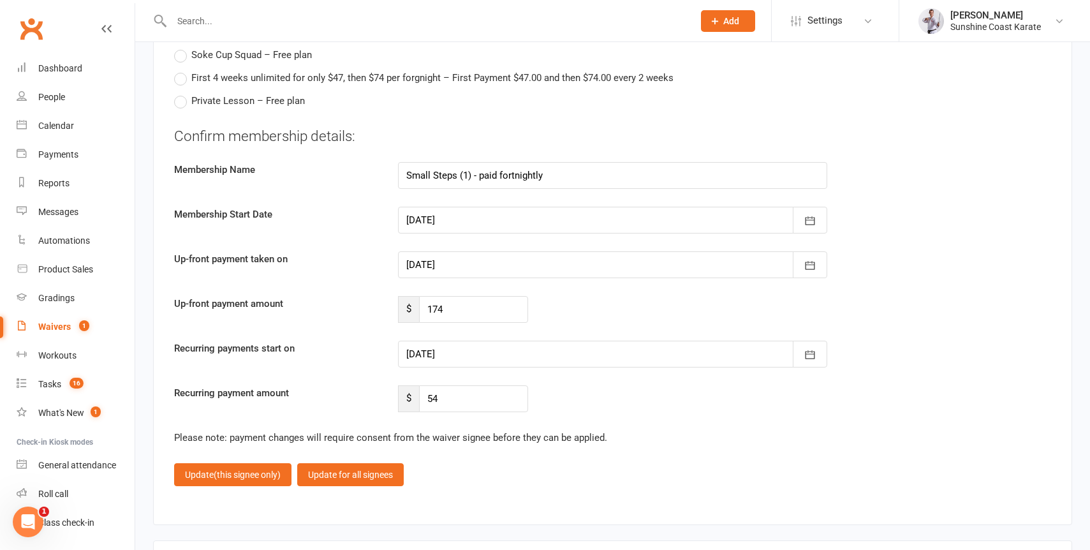
scroll to position [3262, 0]
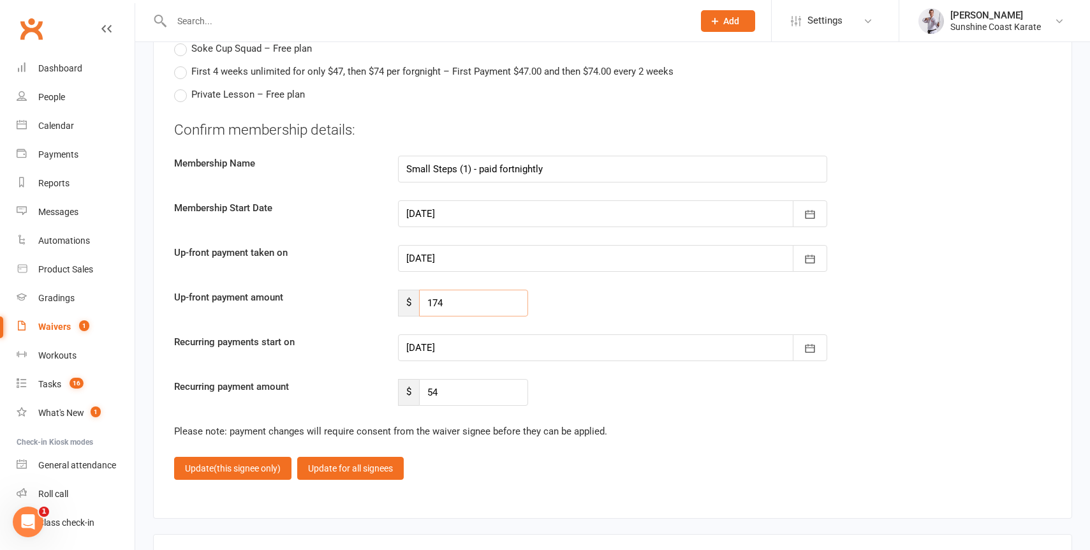
click at [454, 308] on input "174" at bounding box center [473, 303] width 109 height 27
paste input "45.9"
type input "45.9"
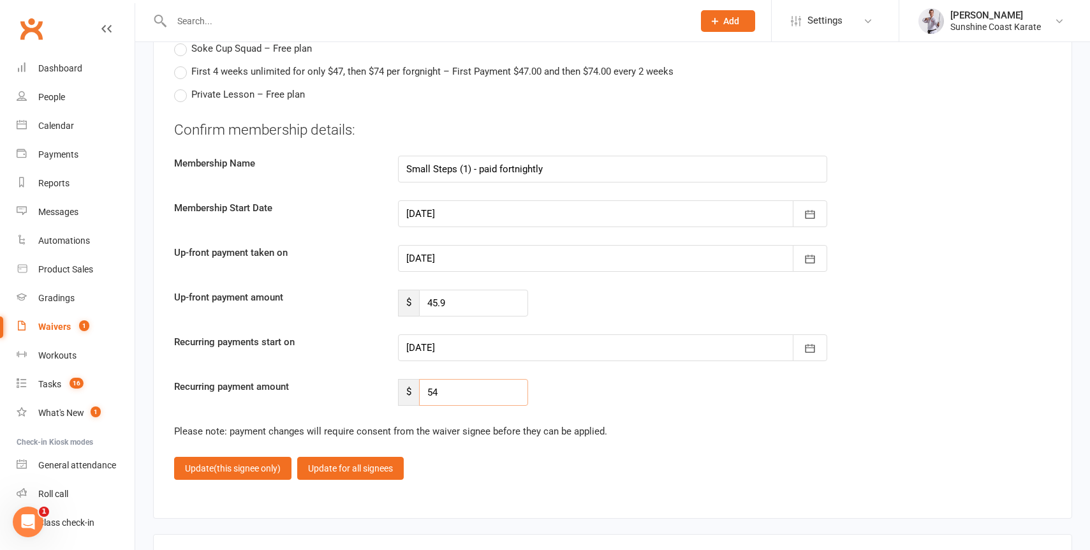
click at [442, 397] on input "54" at bounding box center [473, 392] width 109 height 27
paste input "45.9"
type input "45.9"
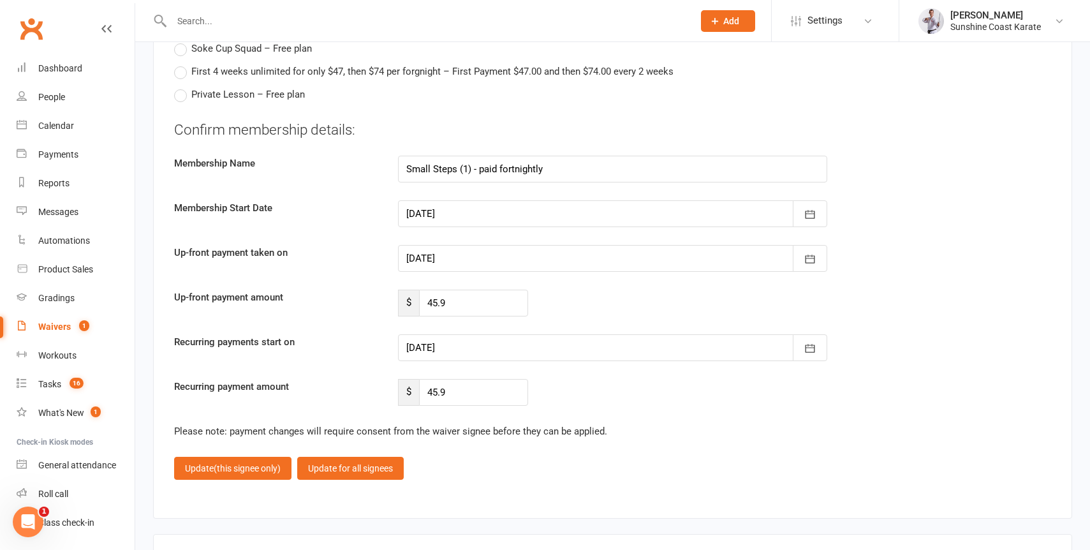
click at [668, 381] on div "Recurring payment amount $ 45.9" at bounding box center [613, 392] width 896 height 27
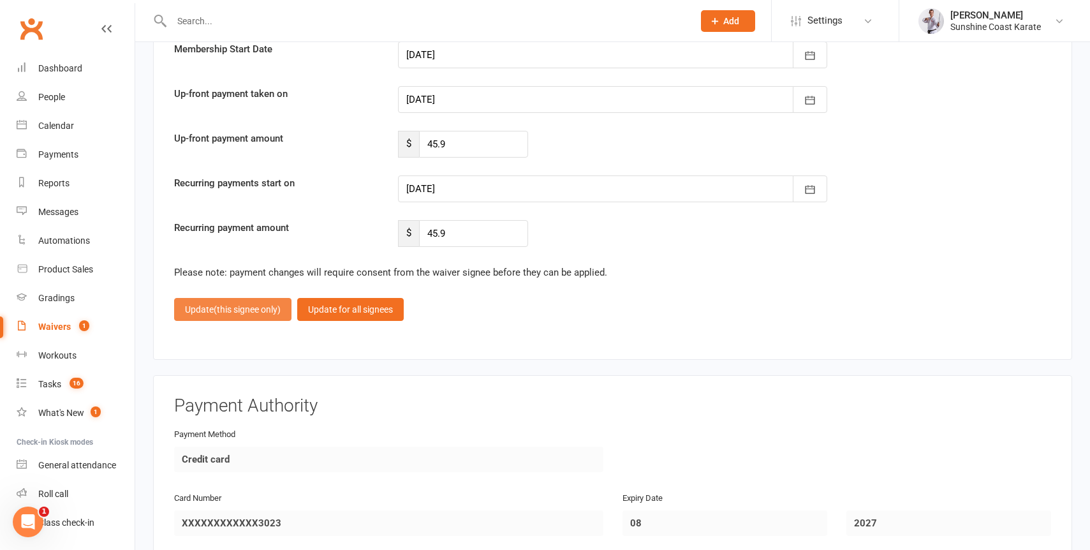
click at [240, 318] on button "Update (this signee only)" at bounding box center [232, 309] width 117 height 23
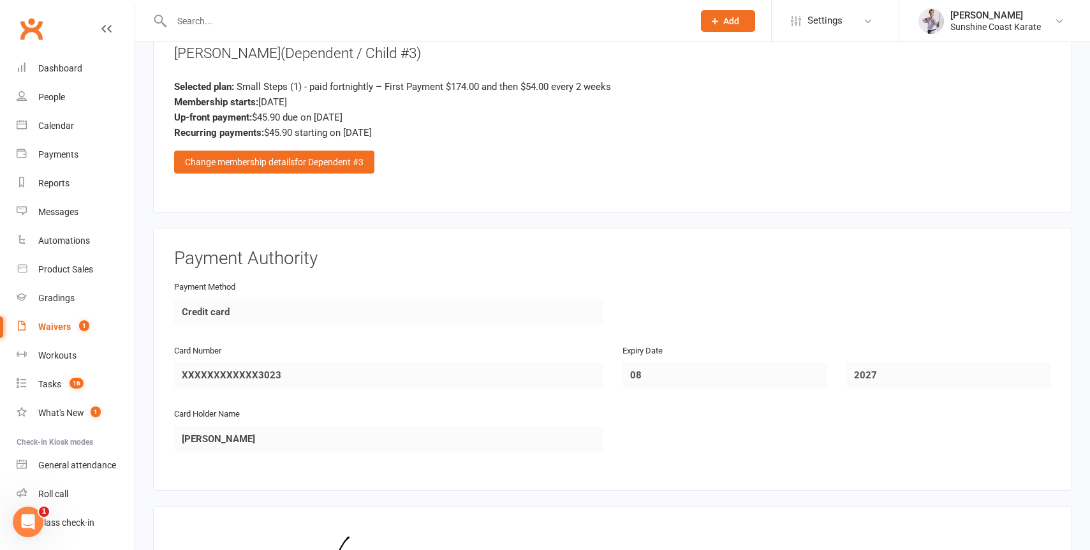
scroll to position [3107, 0]
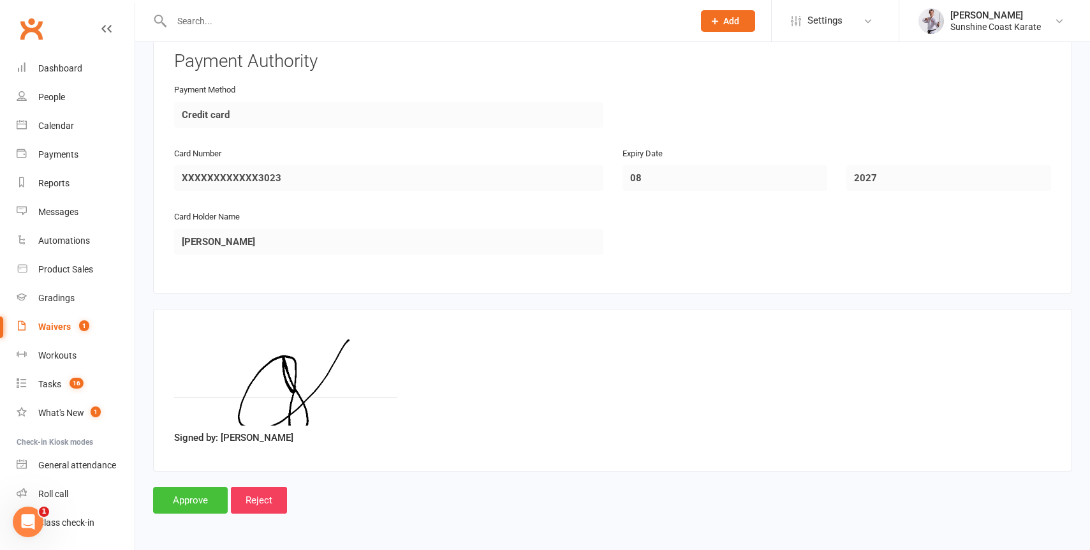
click at [181, 501] on input "Approve" at bounding box center [190, 500] width 75 height 27
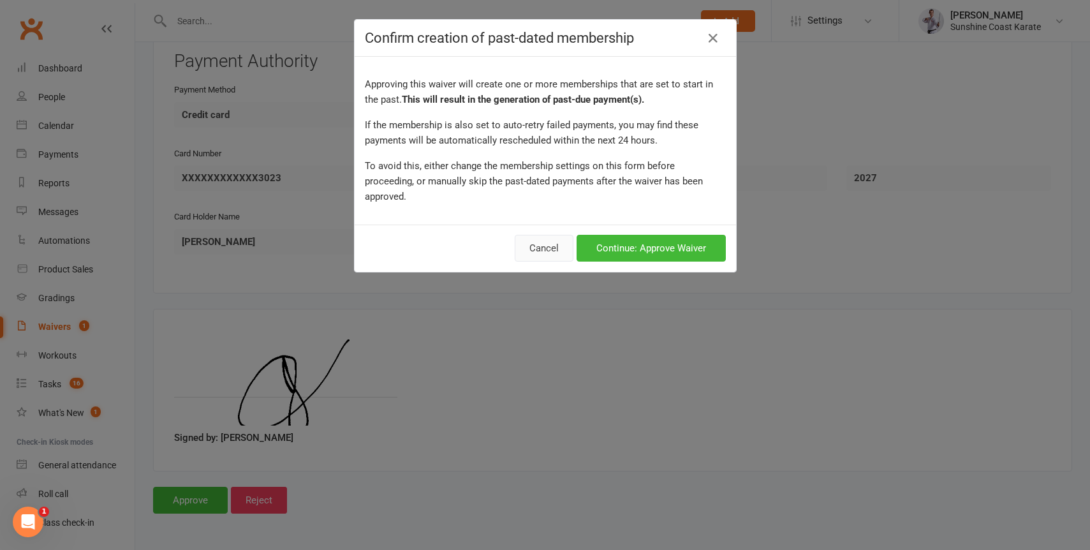
click at [542, 235] on button "Cancel" at bounding box center [544, 248] width 59 height 27
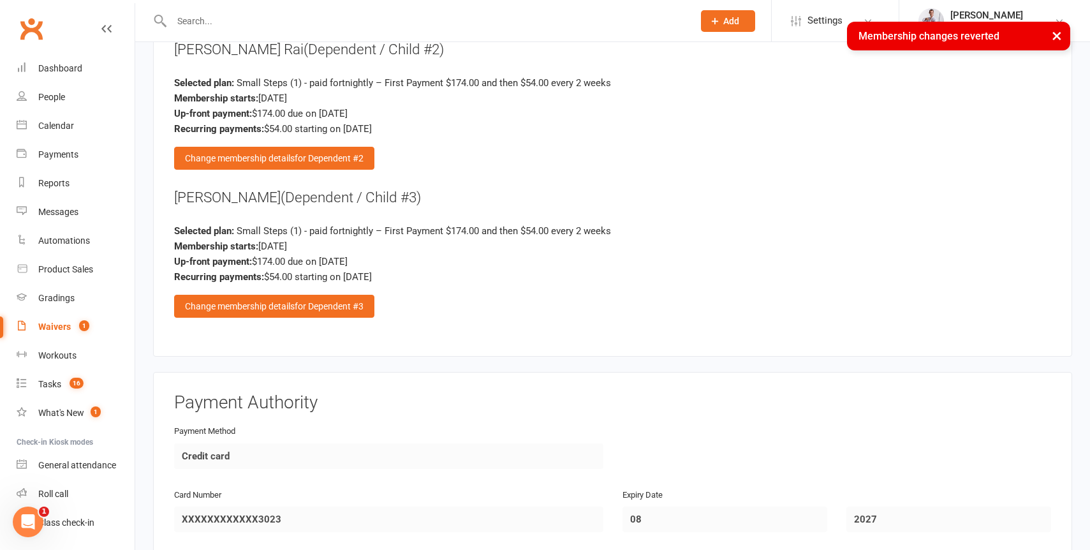
scroll to position [2613, 0]
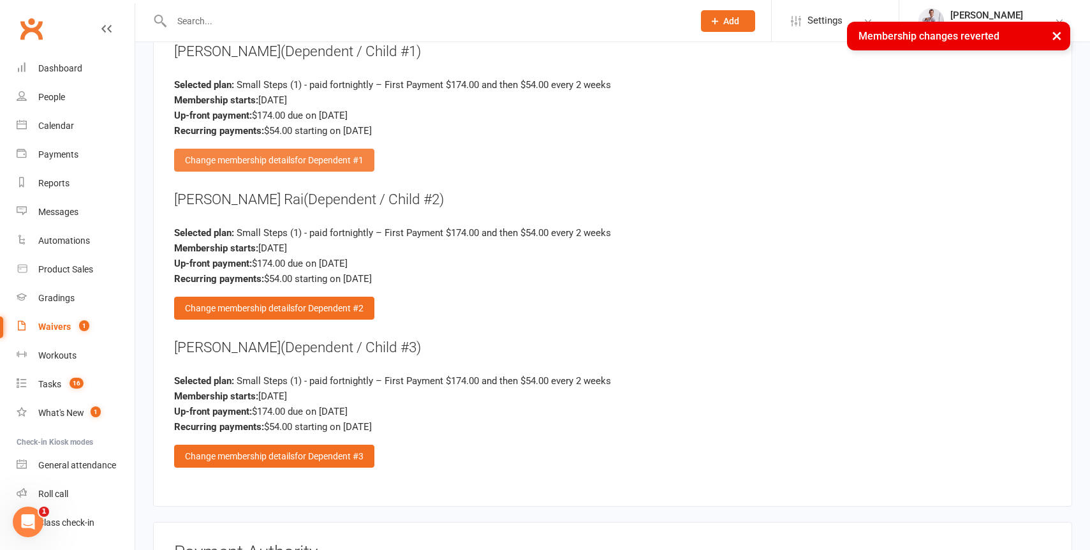
click at [268, 157] on div "Change membership details for Dependent #1" at bounding box center [274, 160] width 200 height 23
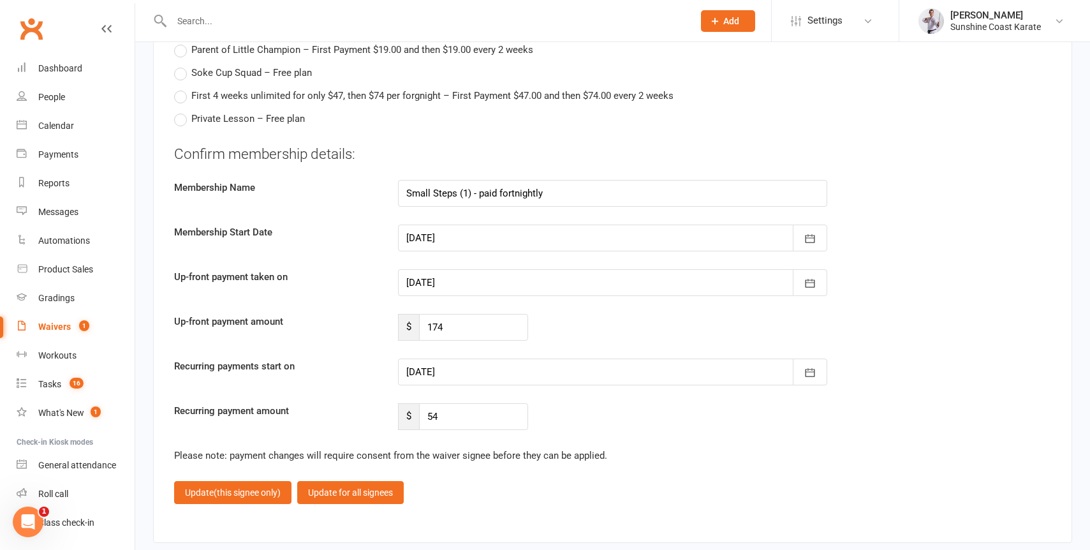
scroll to position [3244, 0]
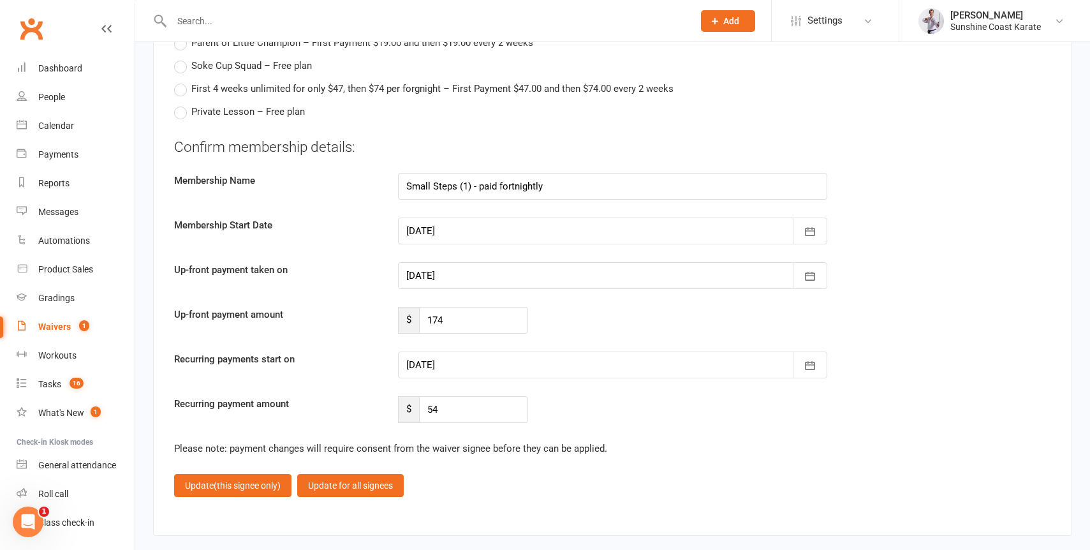
click at [479, 276] on div at bounding box center [612, 275] width 429 height 27
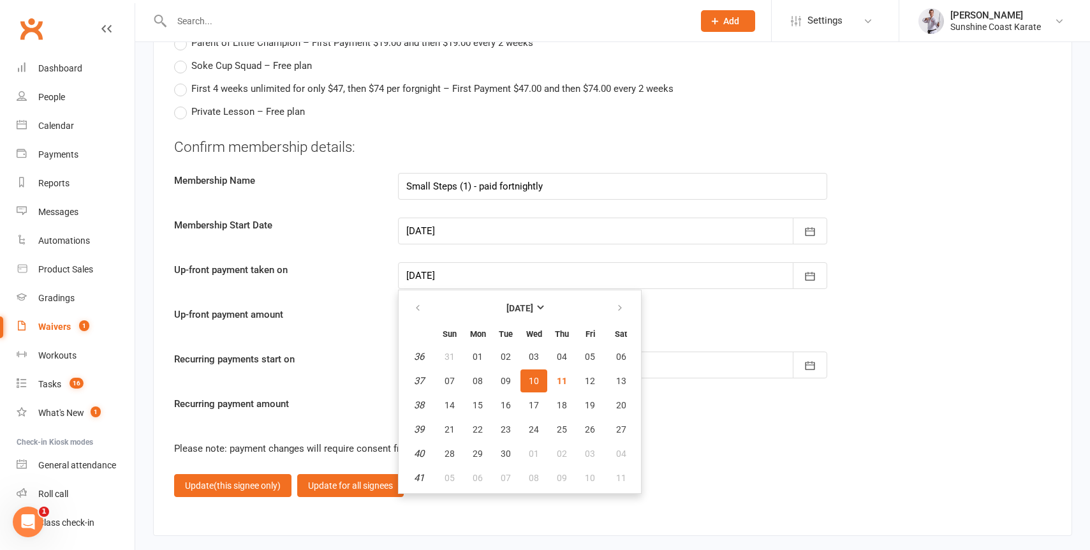
click at [951, 281] on div "Up-front payment taken on [DATE] [DATE] Sun Mon Tue Wed Thu Fri Sat 36 31 01 02…" at bounding box center [613, 275] width 896 height 27
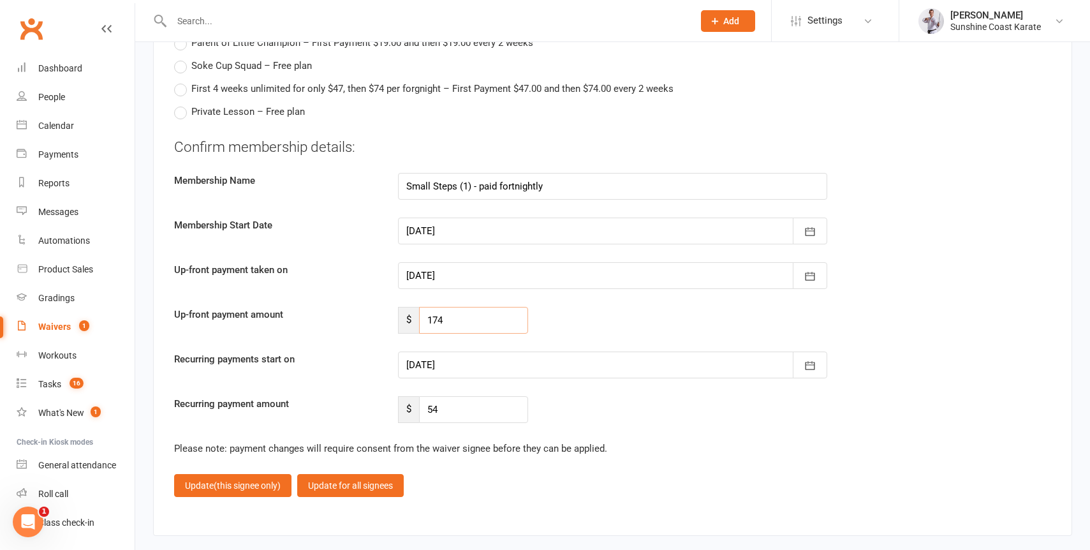
click at [454, 323] on input "174" at bounding box center [473, 320] width 109 height 27
paste input "45.9"
type input "45.9"
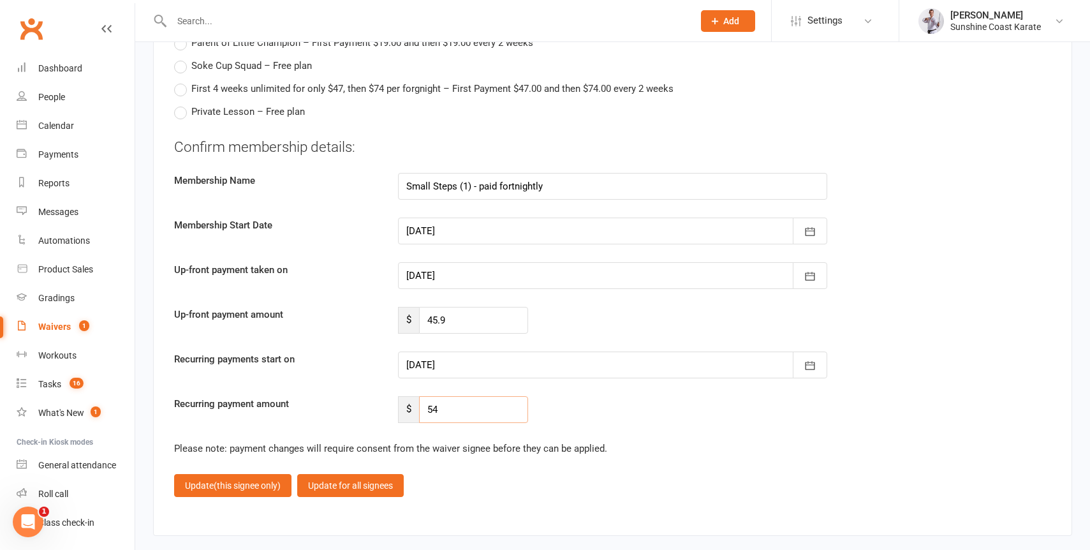
click at [445, 406] on input "54" at bounding box center [473, 409] width 109 height 27
paste input "45.9"
type input "45.9"
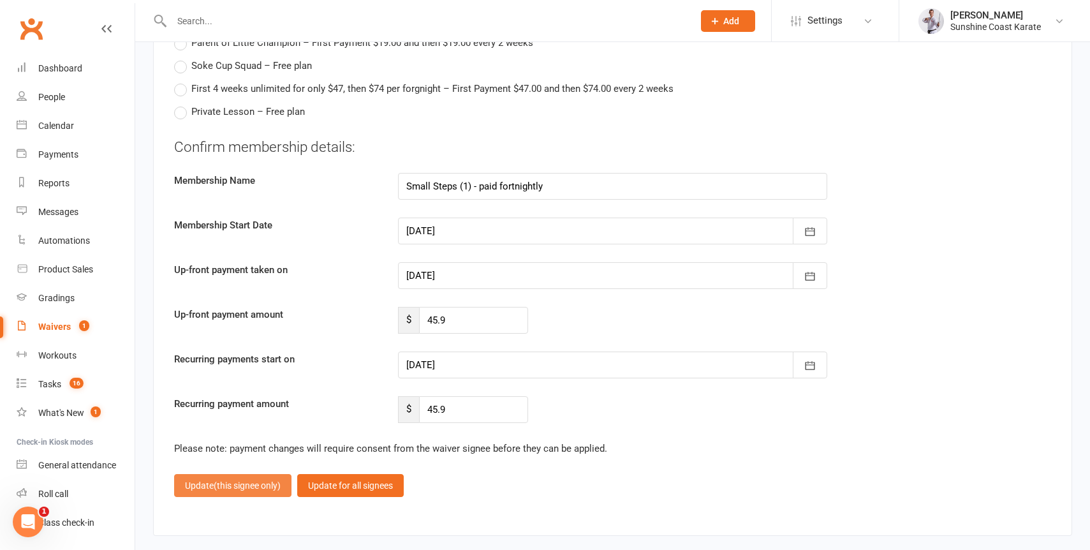
click at [232, 485] on span "(this signee only)" at bounding box center [247, 485] width 67 height 10
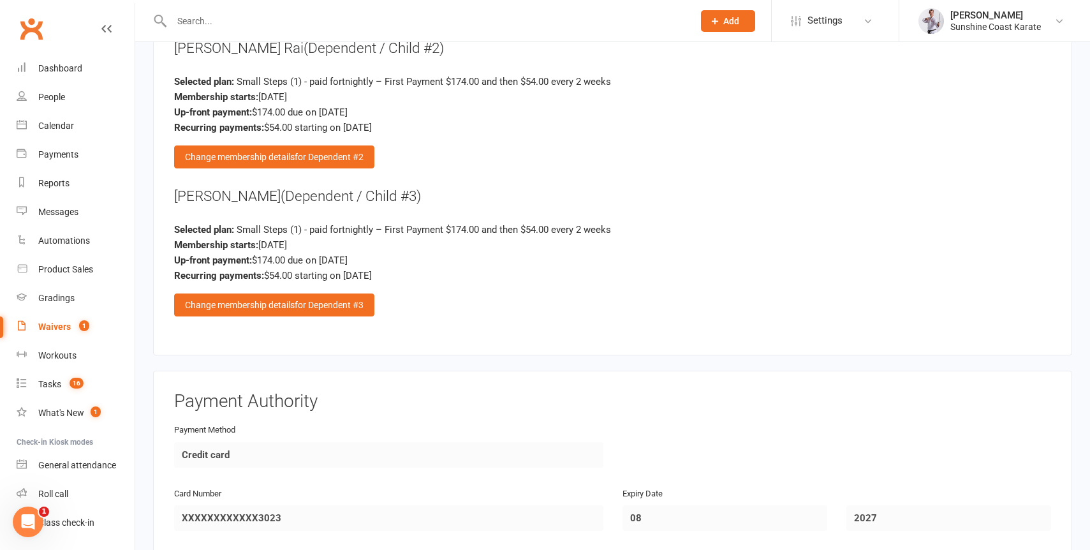
scroll to position [2701, 0]
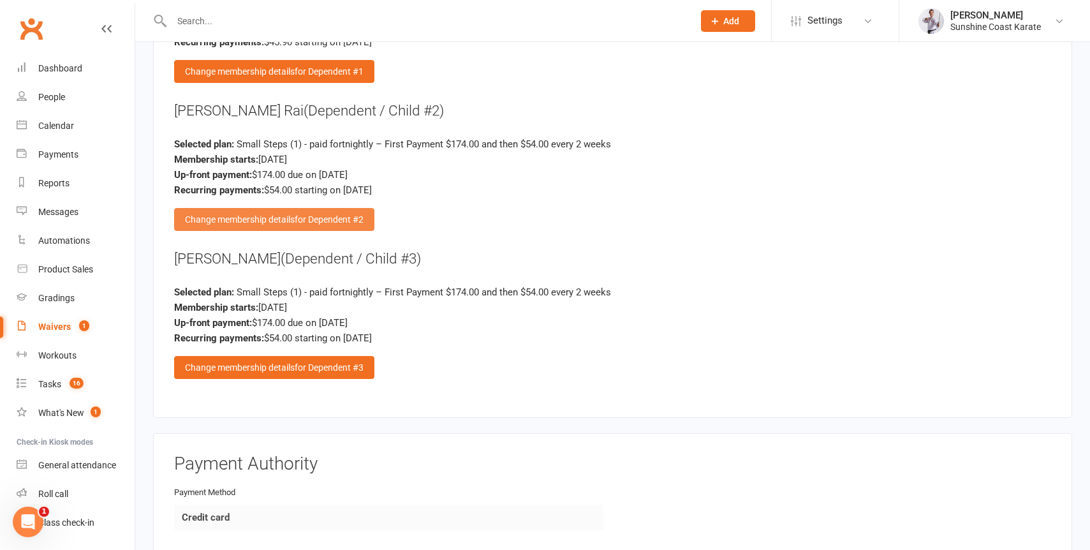
click at [308, 218] on span "for Dependent #2" at bounding box center [329, 219] width 69 height 10
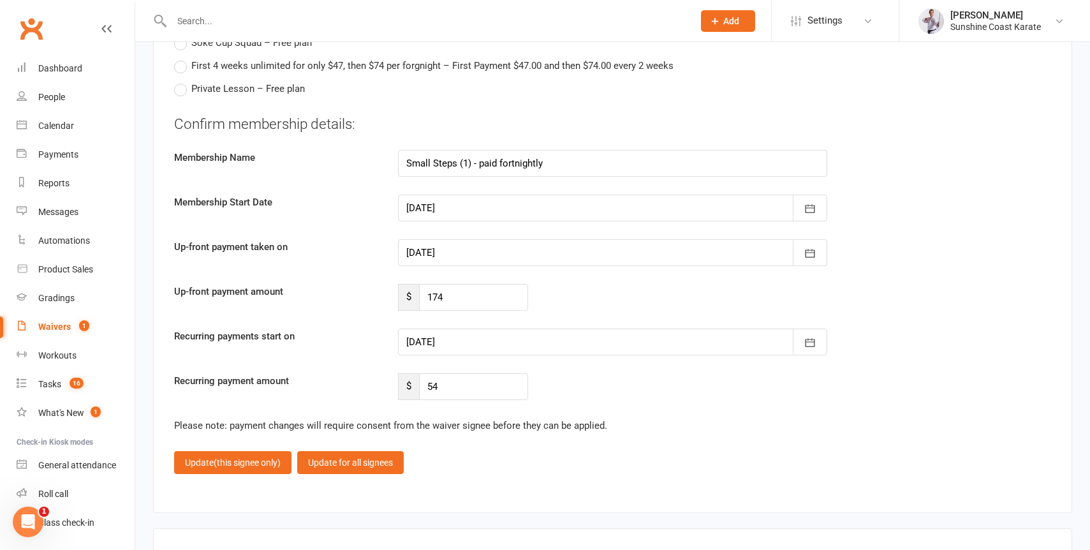
scroll to position [3269, 0]
click at [443, 295] on input "174" at bounding box center [473, 296] width 109 height 27
paste input "45.9"
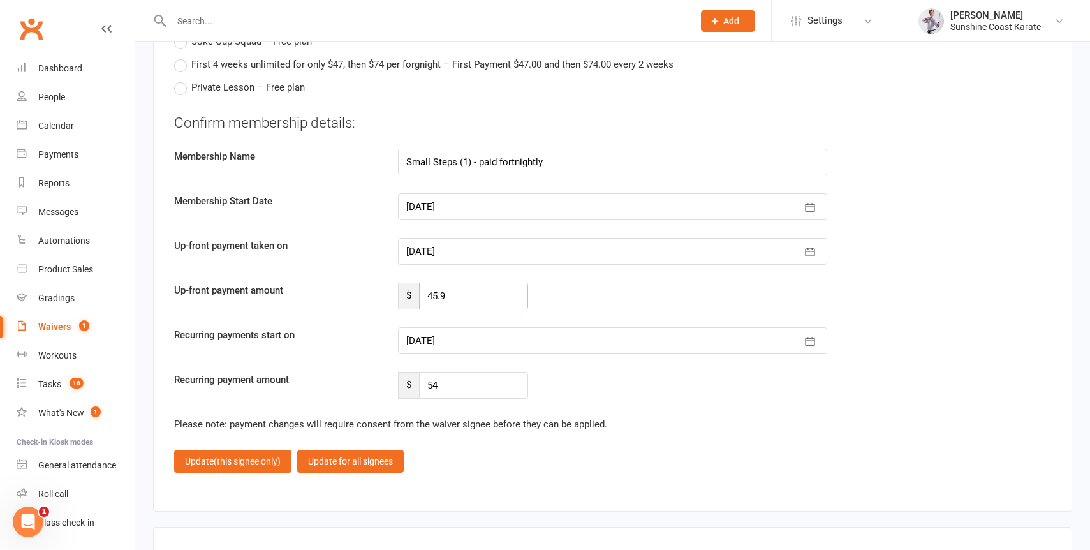
type input "45.9"
click at [447, 389] on input "54" at bounding box center [473, 385] width 109 height 27
paste input "45.9"
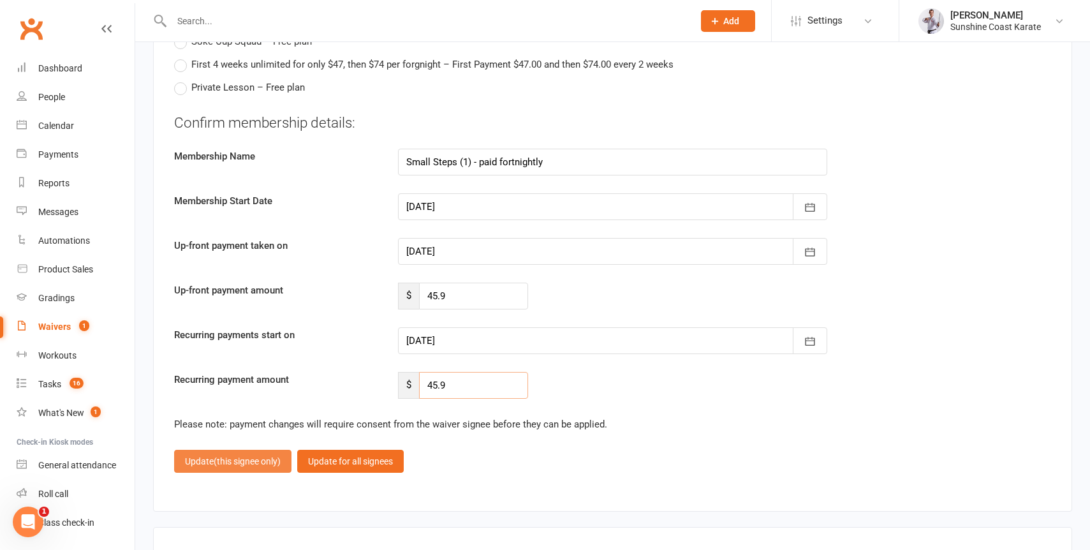
type input "45.9"
click at [242, 460] on span "(this signee only)" at bounding box center [247, 461] width 67 height 10
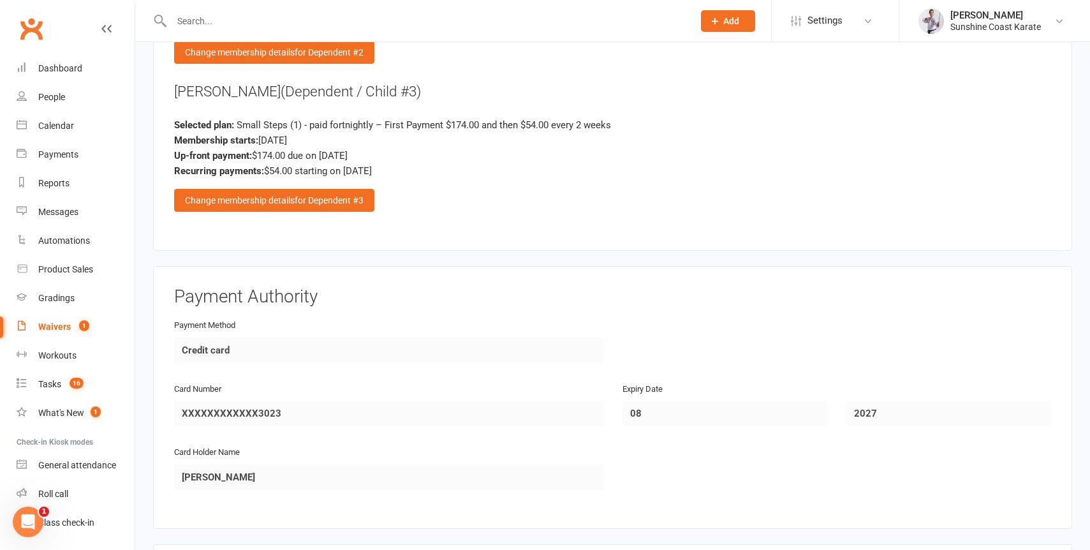
scroll to position [2664, 0]
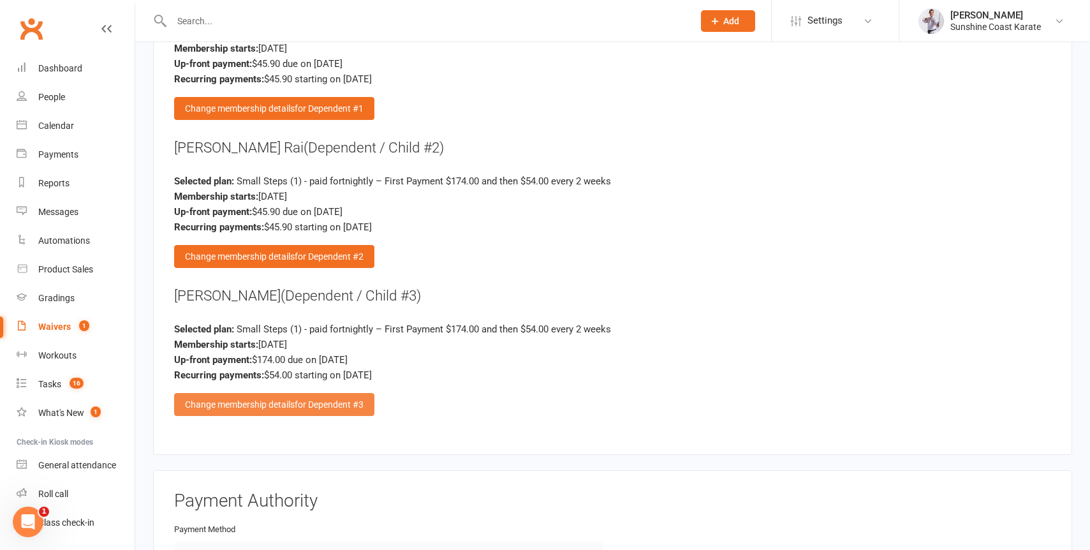
click at [247, 402] on div "Change membership details for Dependent #3" at bounding box center [274, 404] width 200 height 23
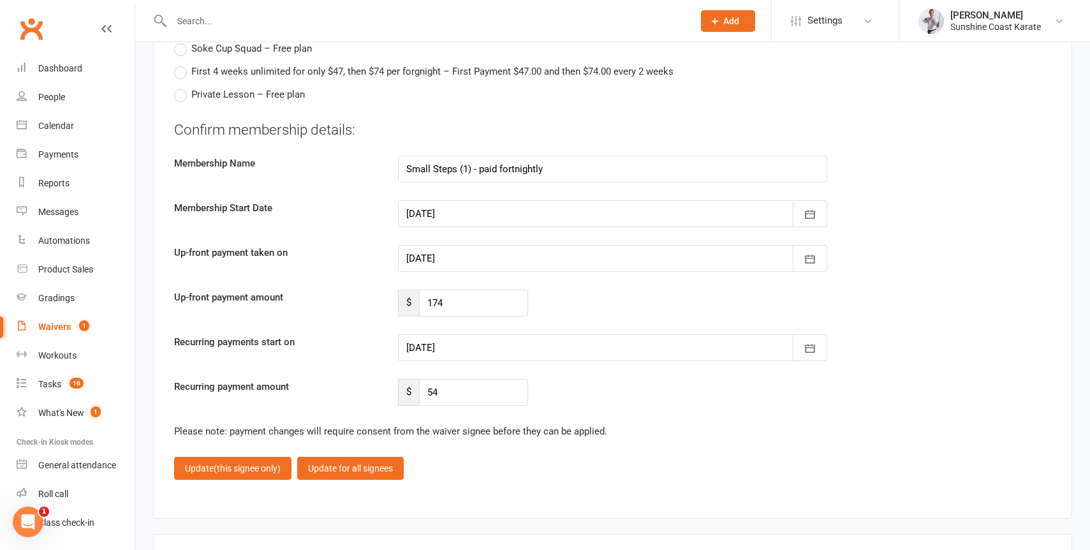
scroll to position [3266, 0]
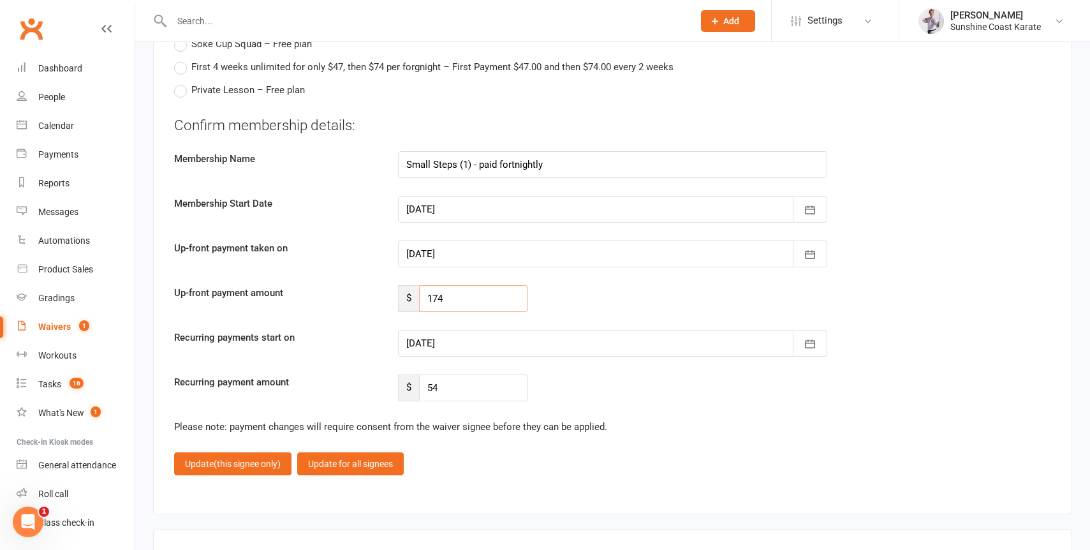
click at [445, 292] on input "174" at bounding box center [473, 298] width 109 height 27
paste input "45.9"
type input "45.9"
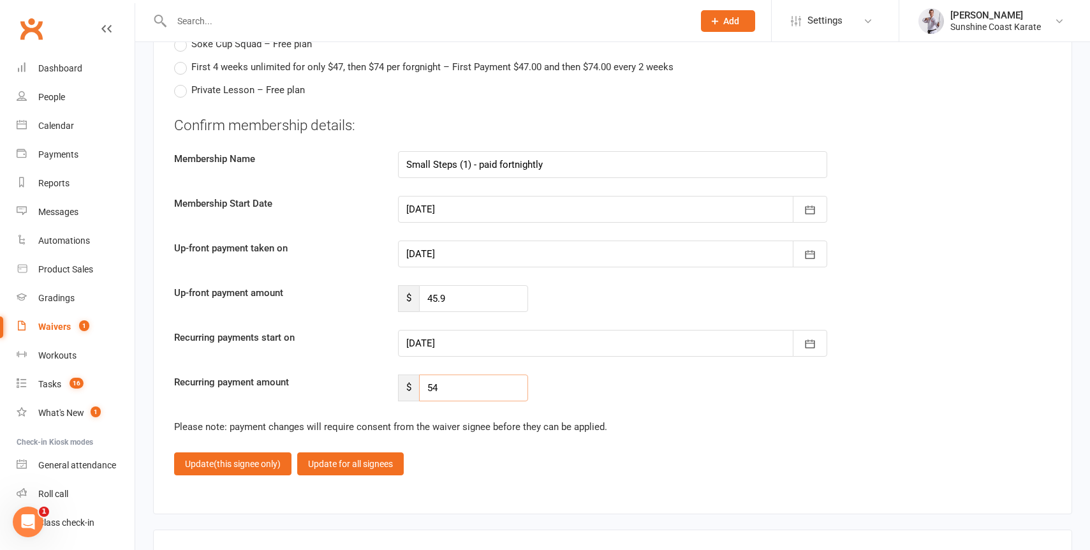
click at [440, 387] on input "54" at bounding box center [473, 388] width 109 height 27
paste input "45.9"
type input "45.9"
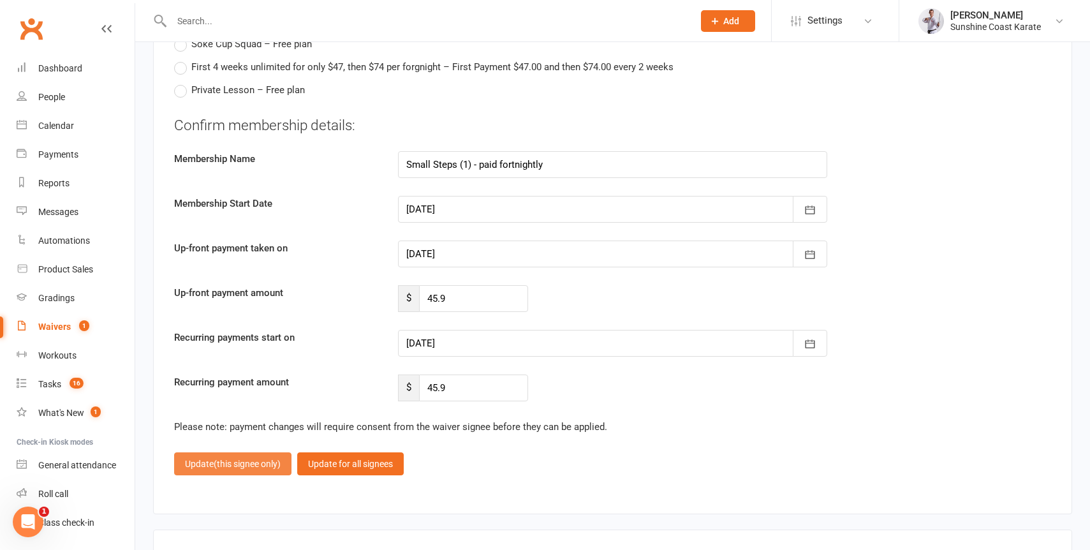
click at [246, 468] on span "(this signee only)" at bounding box center [247, 464] width 67 height 10
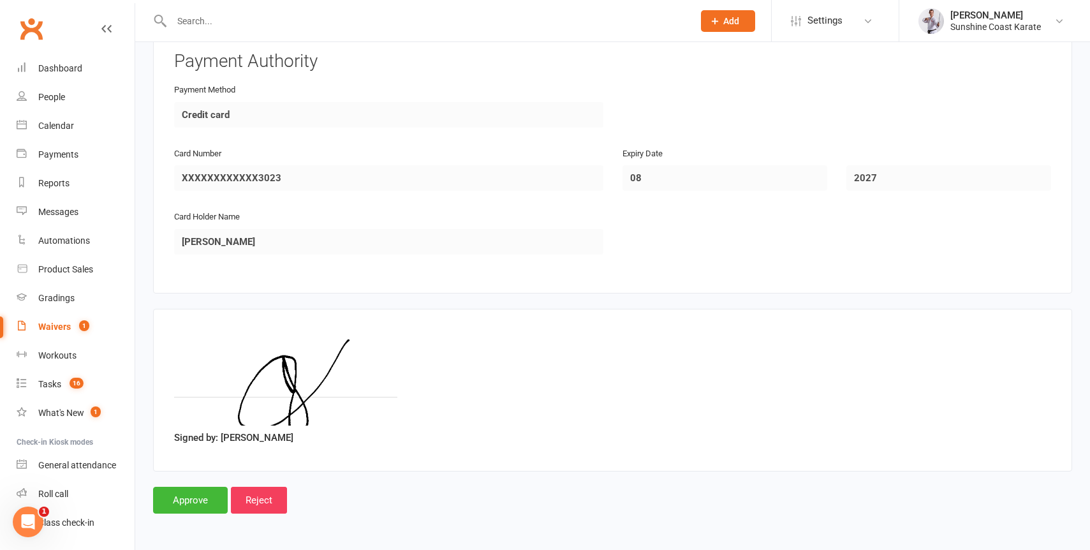
scroll to position [3107, 0]
click at [172, 495] on input "Approve" at bounding box center [190, 500] width 75 height 27
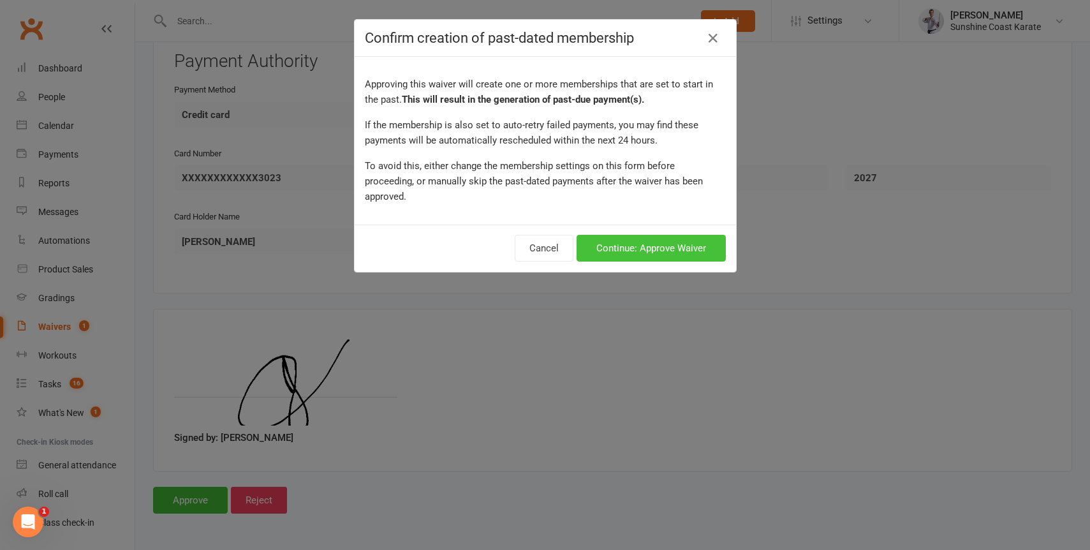
click at [619, 235] on button "Continue: Approve Waiver" at bounding box center [651, 248] width 149 height 27
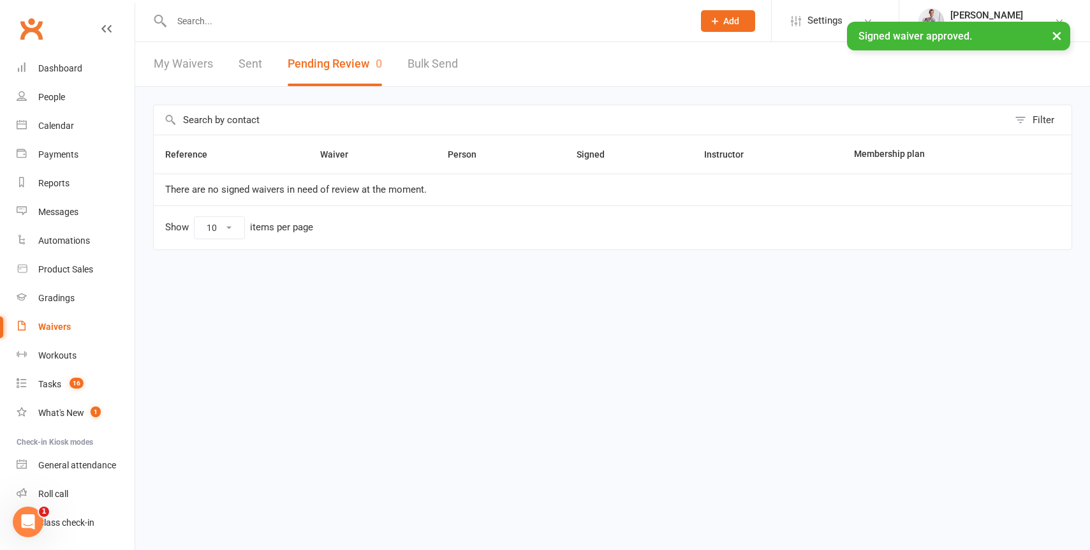
click at [212, 17] on input "text" at bounding box center [426, 21] width 517 height 18
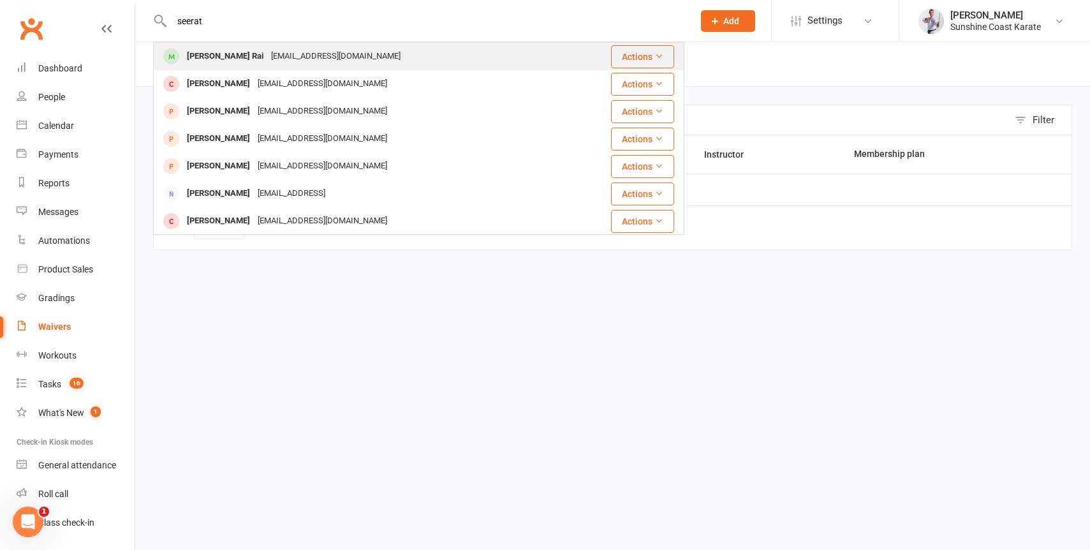
type input "seerat"
click at [198, 62] on div "[PERSON_NAME] Rai" at bounding box center [225, 56] width 84 height 19
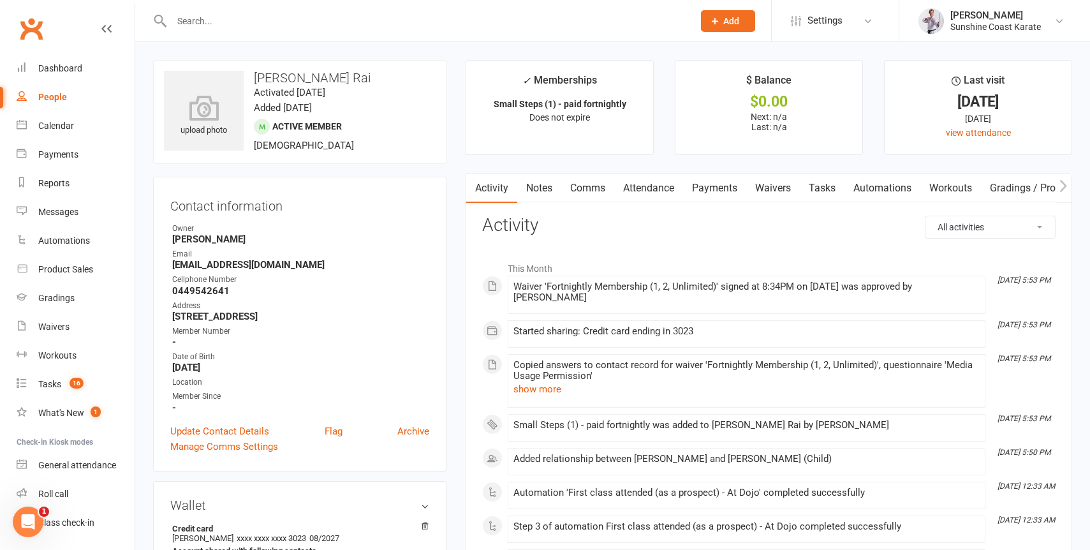
click at [717, 189] on link "Payments" at bounding box center [714, 188] width 63 height 29
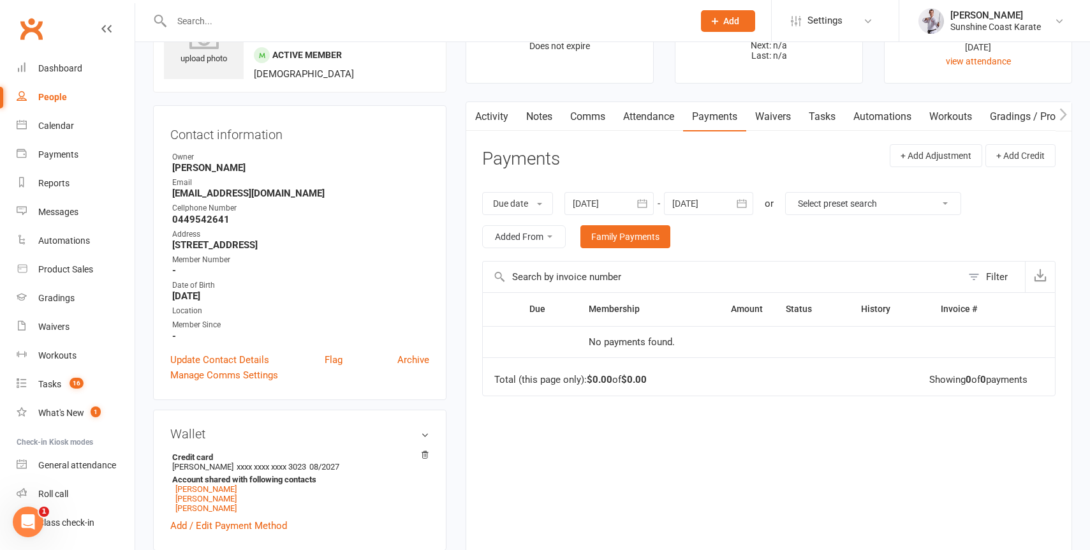
scroll to position [68, 0]
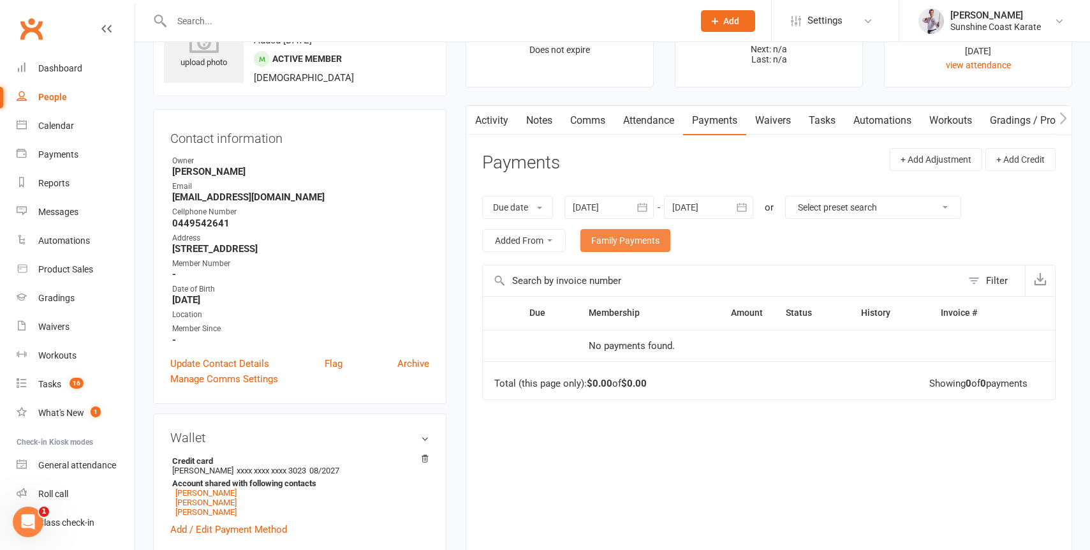
click at [616, 244] on link "Family Payments" at bounding box center [626, 240] width 90 height 23
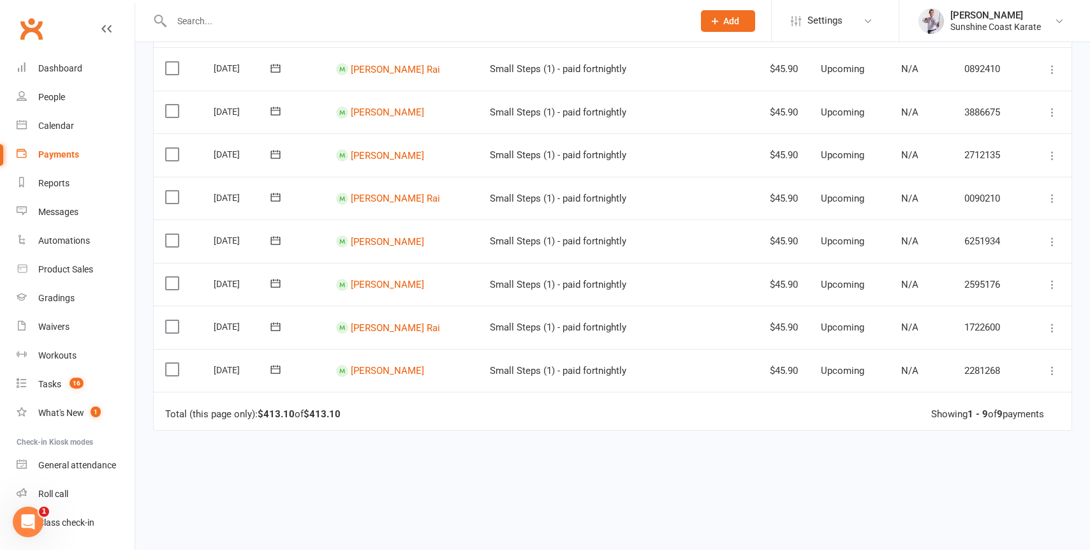
scroll to position [262, 0]
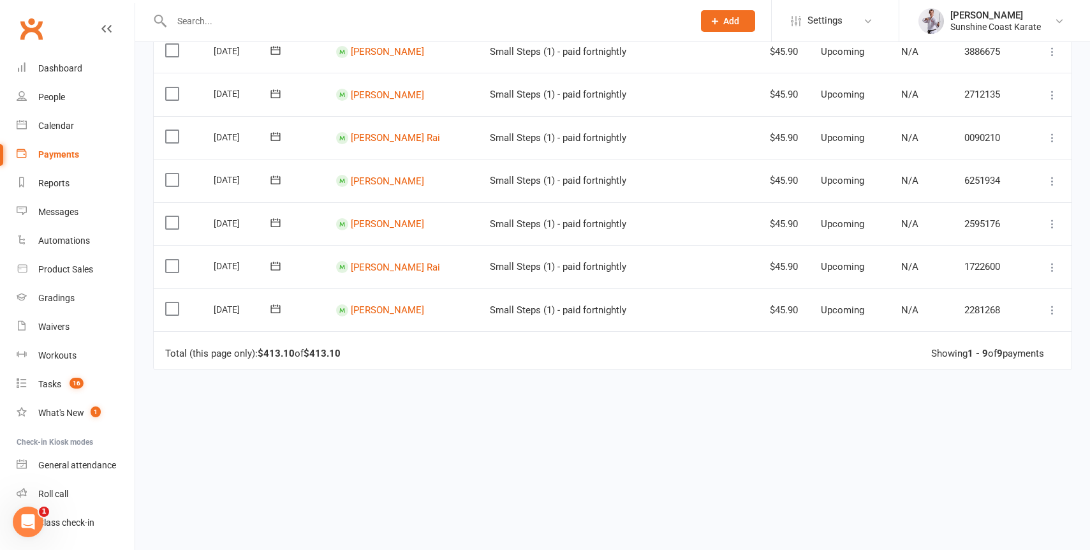
click at [279, 309] on icon at bounding box center [275, 308] width 13 height 13
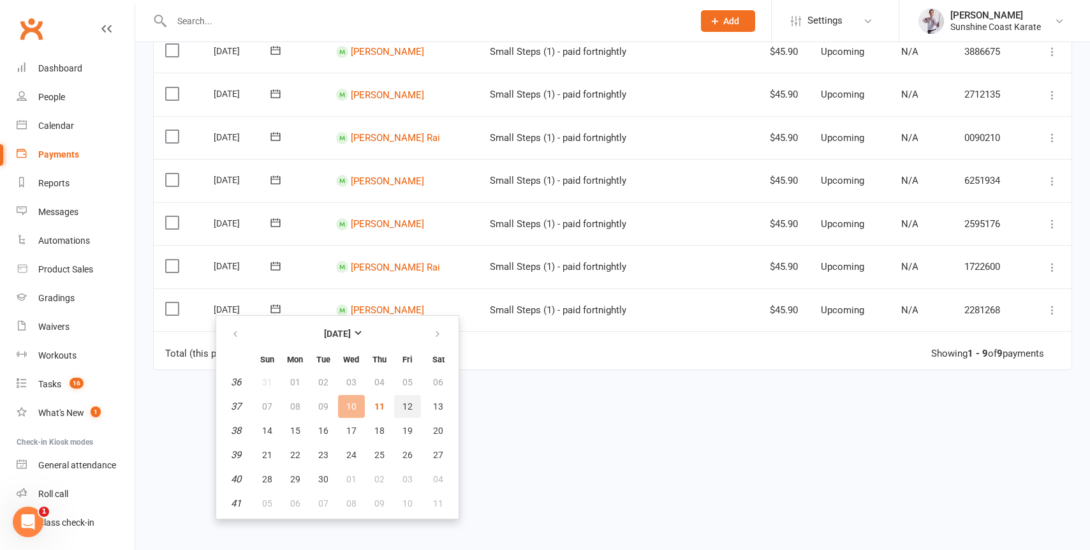
click at [400, 401] on button "12" at bounding box center [407, 406] width 27 height 23
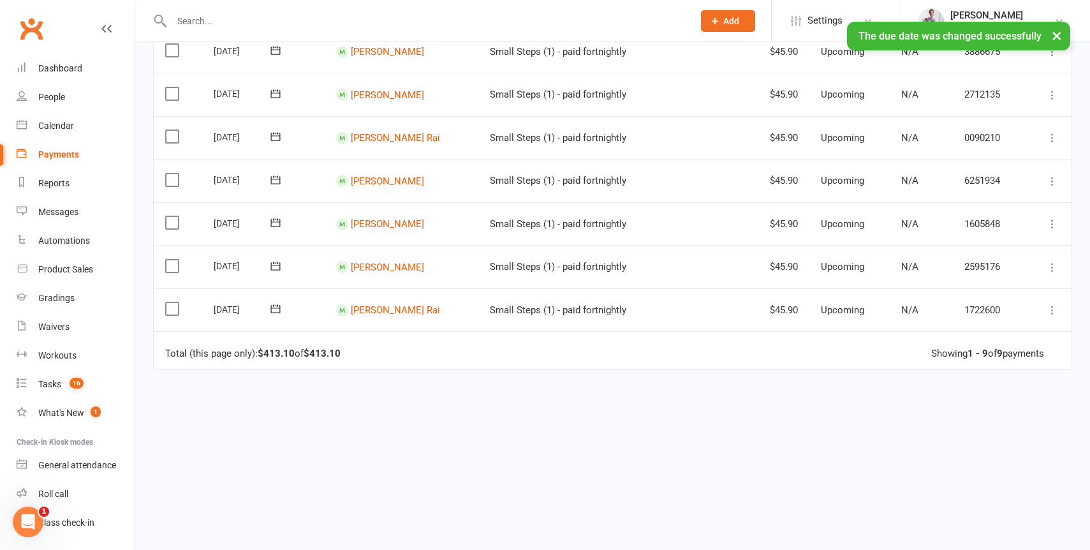
click at [279, 264] on icon at bounding box center [275, 266] width 13 height 13
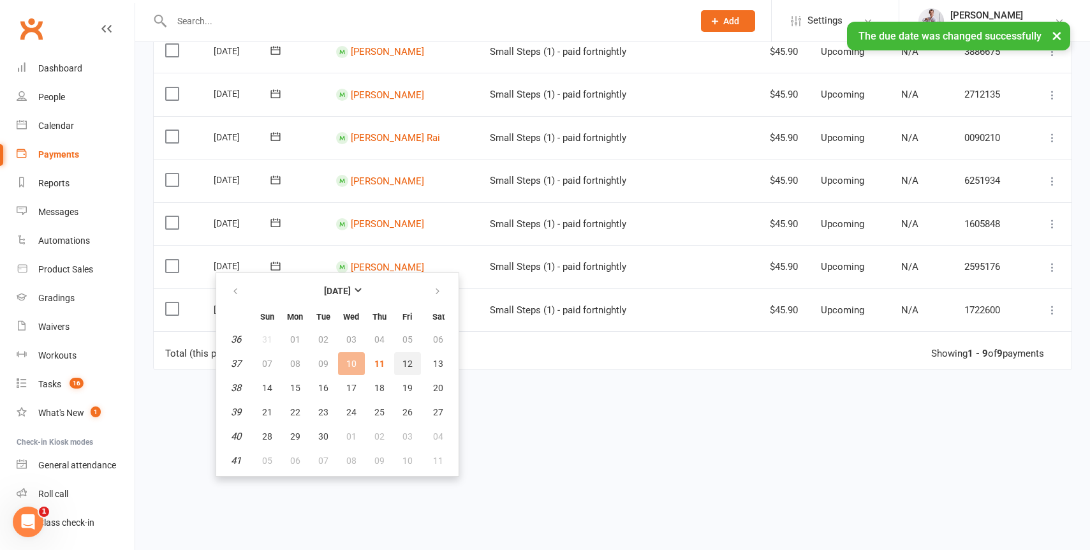
click at [409, 360] on span "12" at bounding box center [408, 364] width 10 height 10
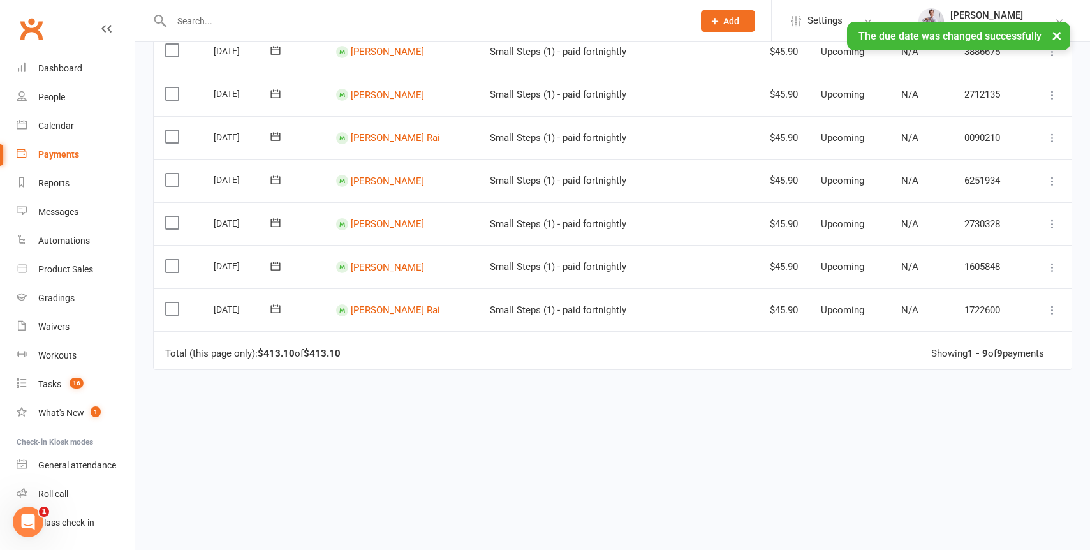
click at [279, 305] on icon at bounding box center [276, 309] width 10 height 8
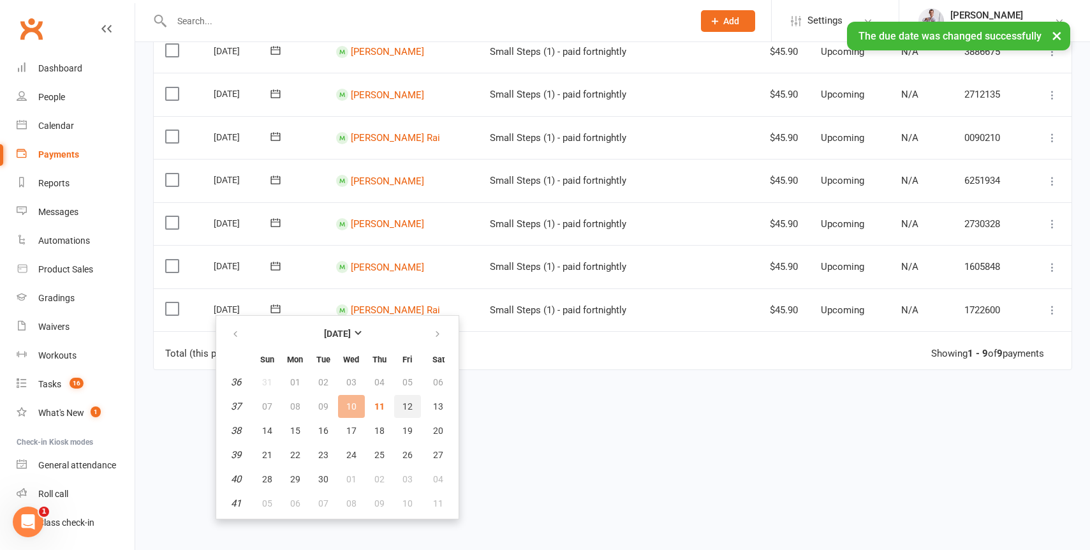
click at [405, 406] on span "12" at bounding box center [408, 406] width 10 height 10
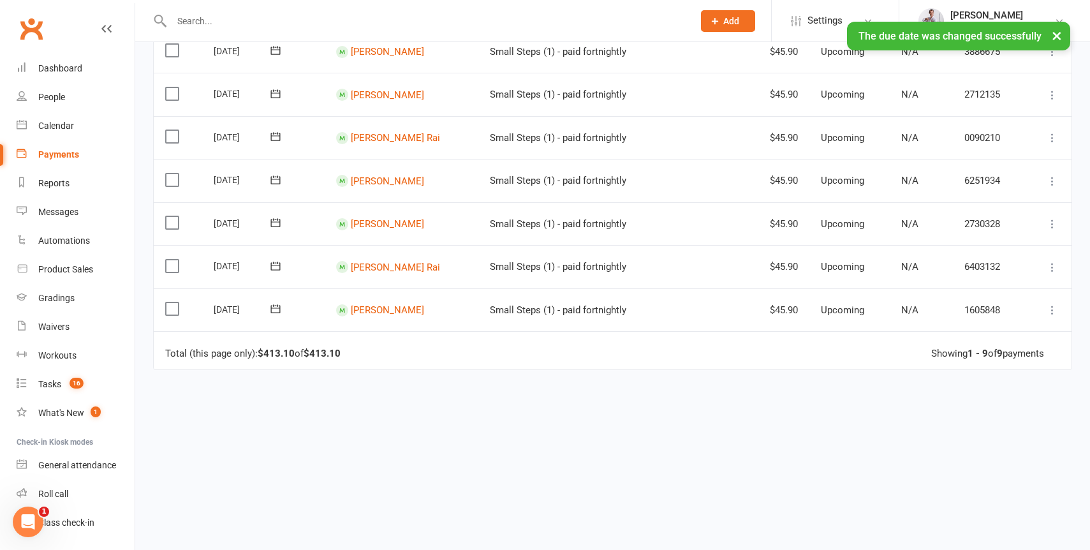
click at [586, 424] on div "Due Contact Membership Location Amount Status History Invoice # Select this [DA…" at bounding box center [612, 219] width 919 height 629
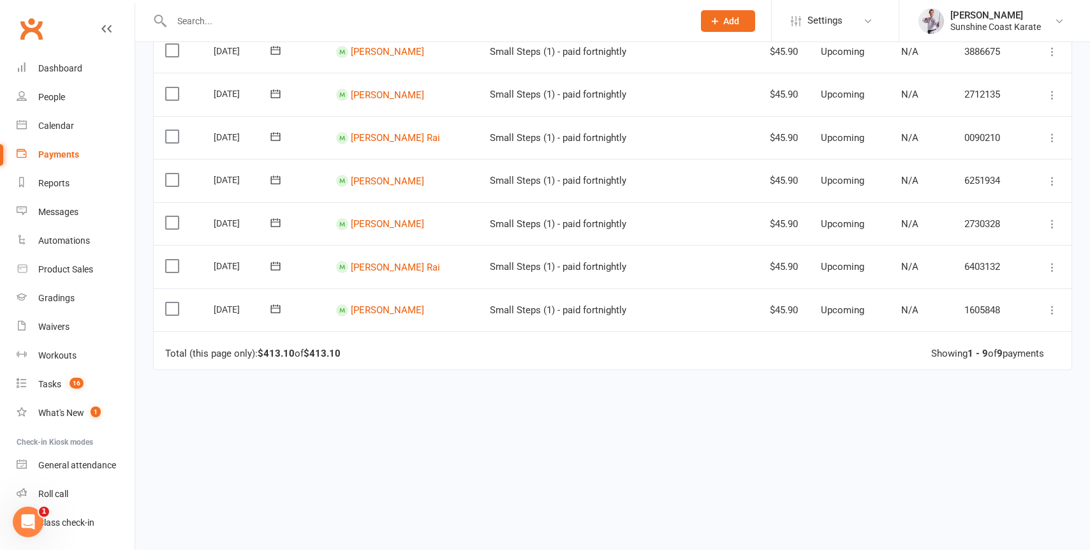
scroll to position [0, 0]
